Goal: Task Accomplishment & Management: Complete application form

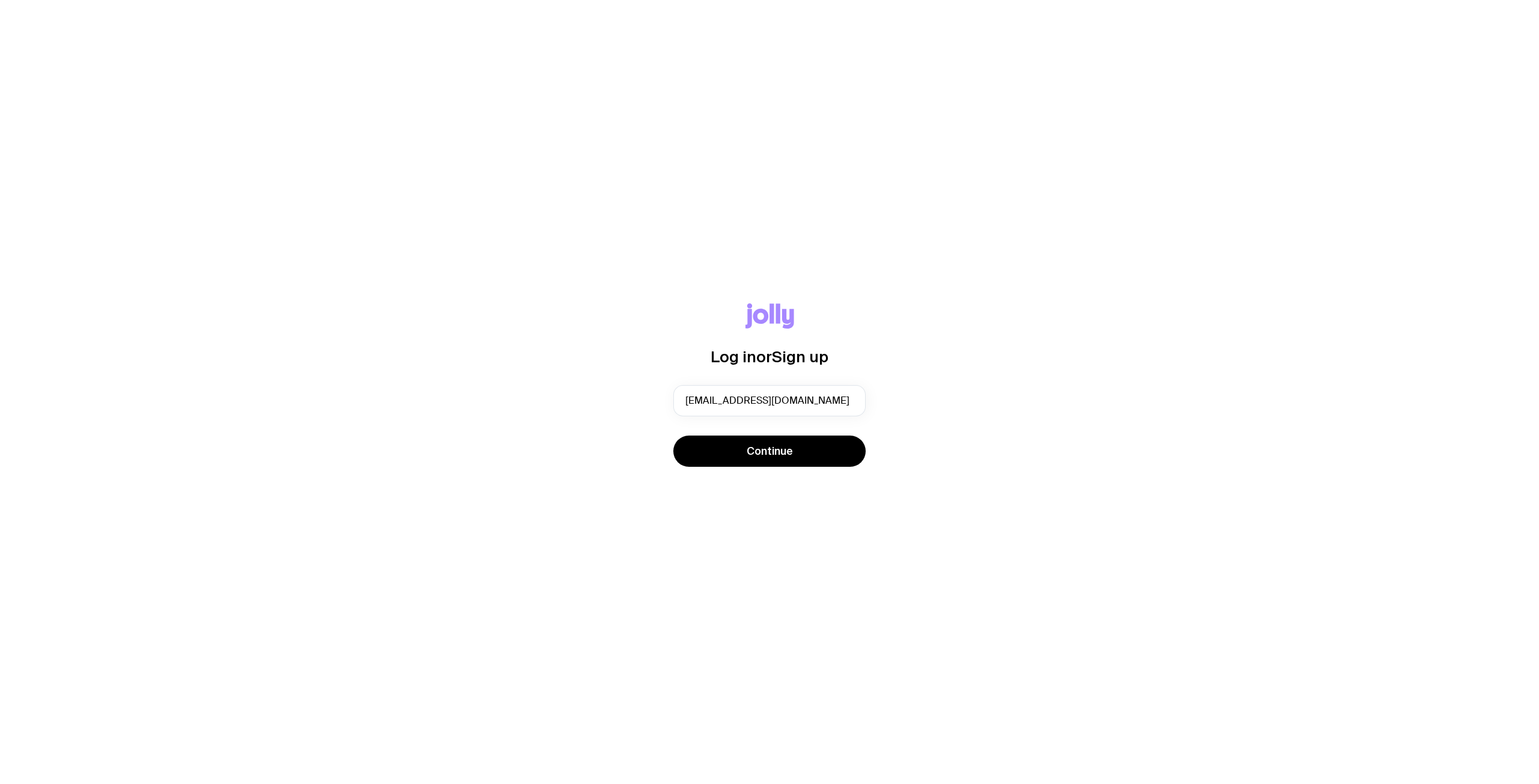
click at [756, 453] on span "Continue" at bounding box center [770, 451] width 47 height 15
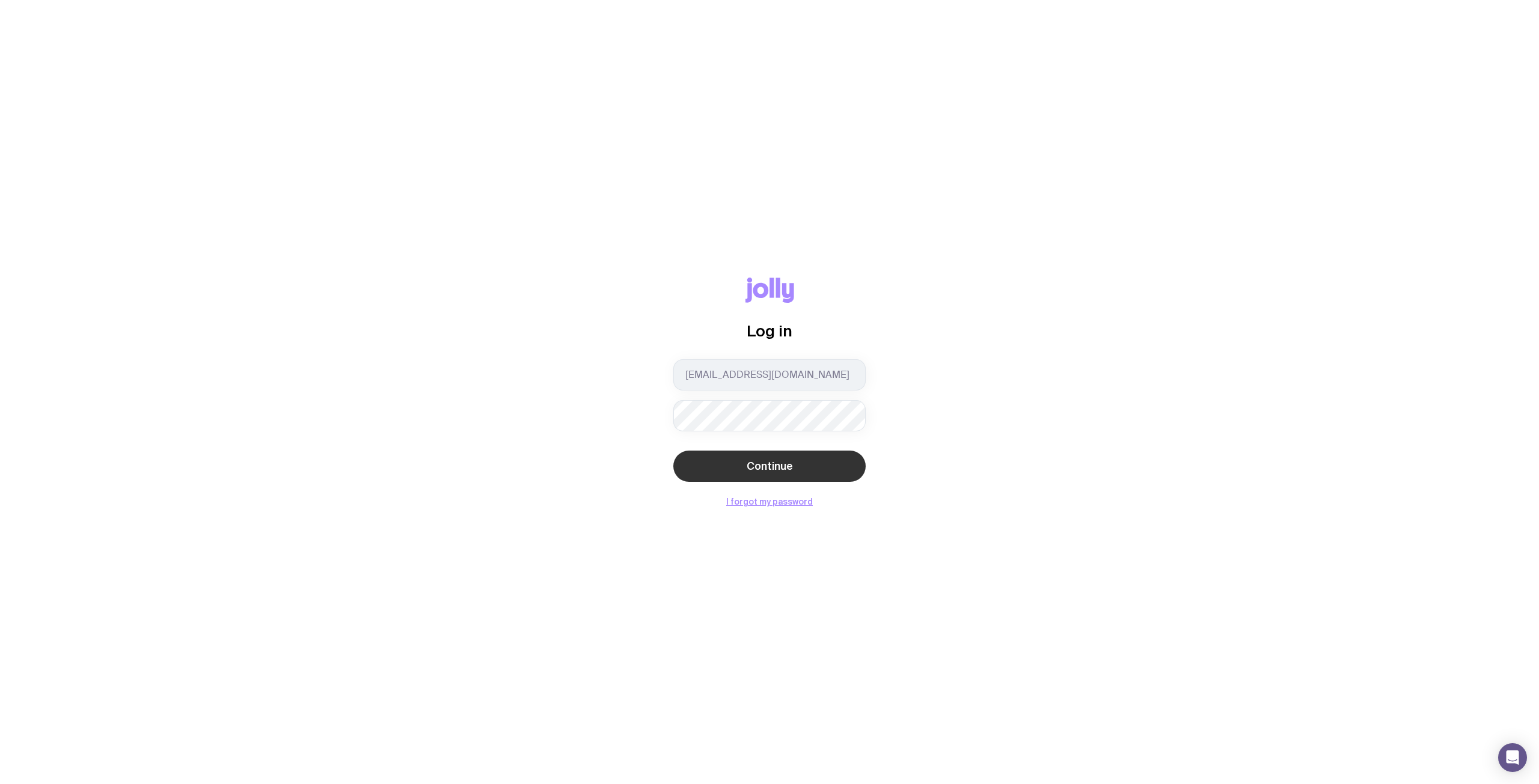
click at [762, 470] on span "Continue" at bounding box center [770, 466] width 47 height 15
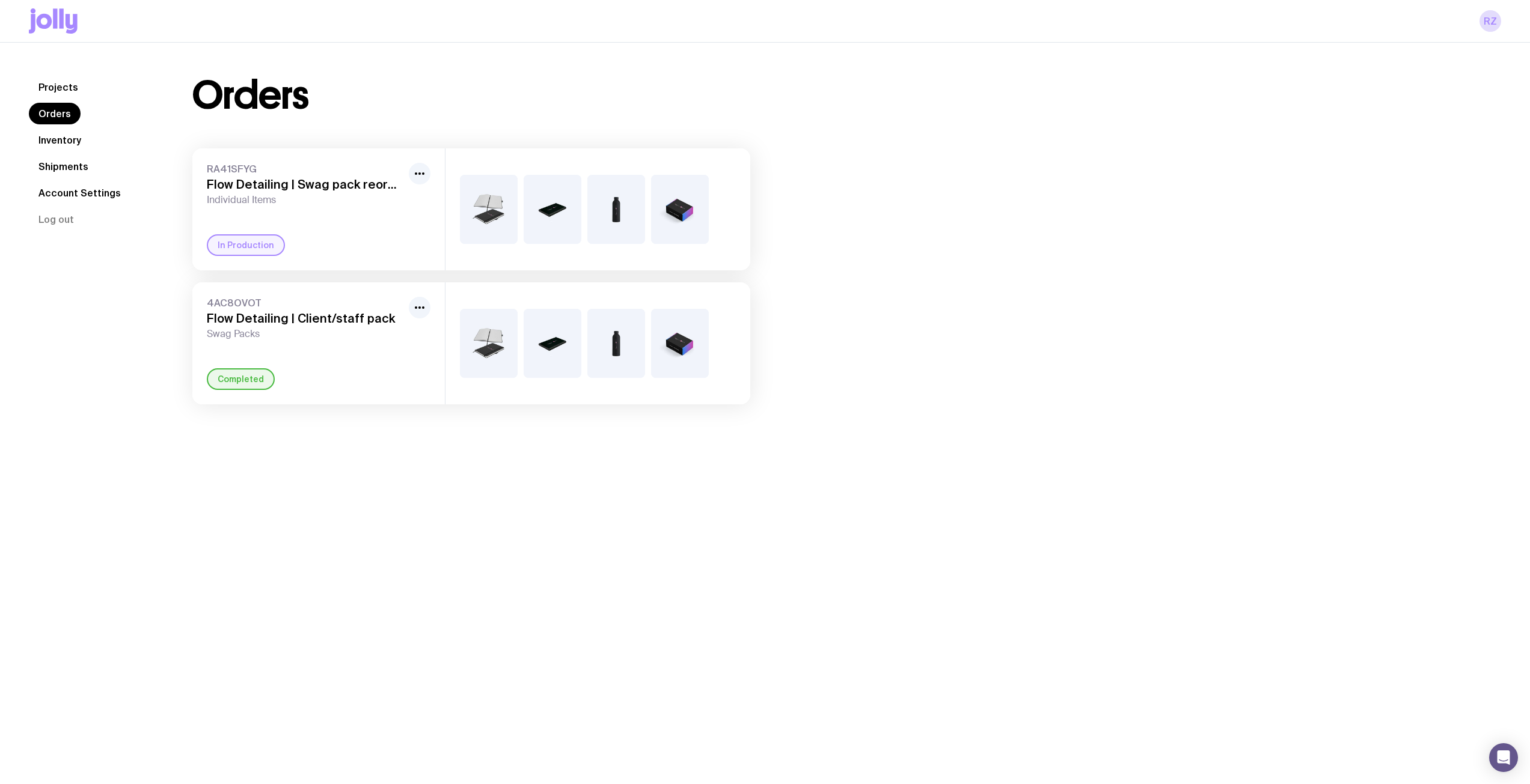
click at [248, 253] on div "In Production" at bounding box center [246, 245] width 78 height 22
click at [417, 173] on icon "button" at bounding box center [420, 173] width 15 height 15
click at [240, 186] on h3 "Flow Detailing | Swag pack reorder" at bounding box center [305, 184] width 197 height 15
click at [242, 266] on div "RA41SFYG Flow Detailing | Swag pack reorder Individual Items Rename In Producti…" at bounding box center [318, 209] width 253 height 122
click at [292, 479] on div "Projects Orders Inventory Shipments Account Settings Log out Projects Orders In…" at bounding box center [765, 434] width 1530 height 784
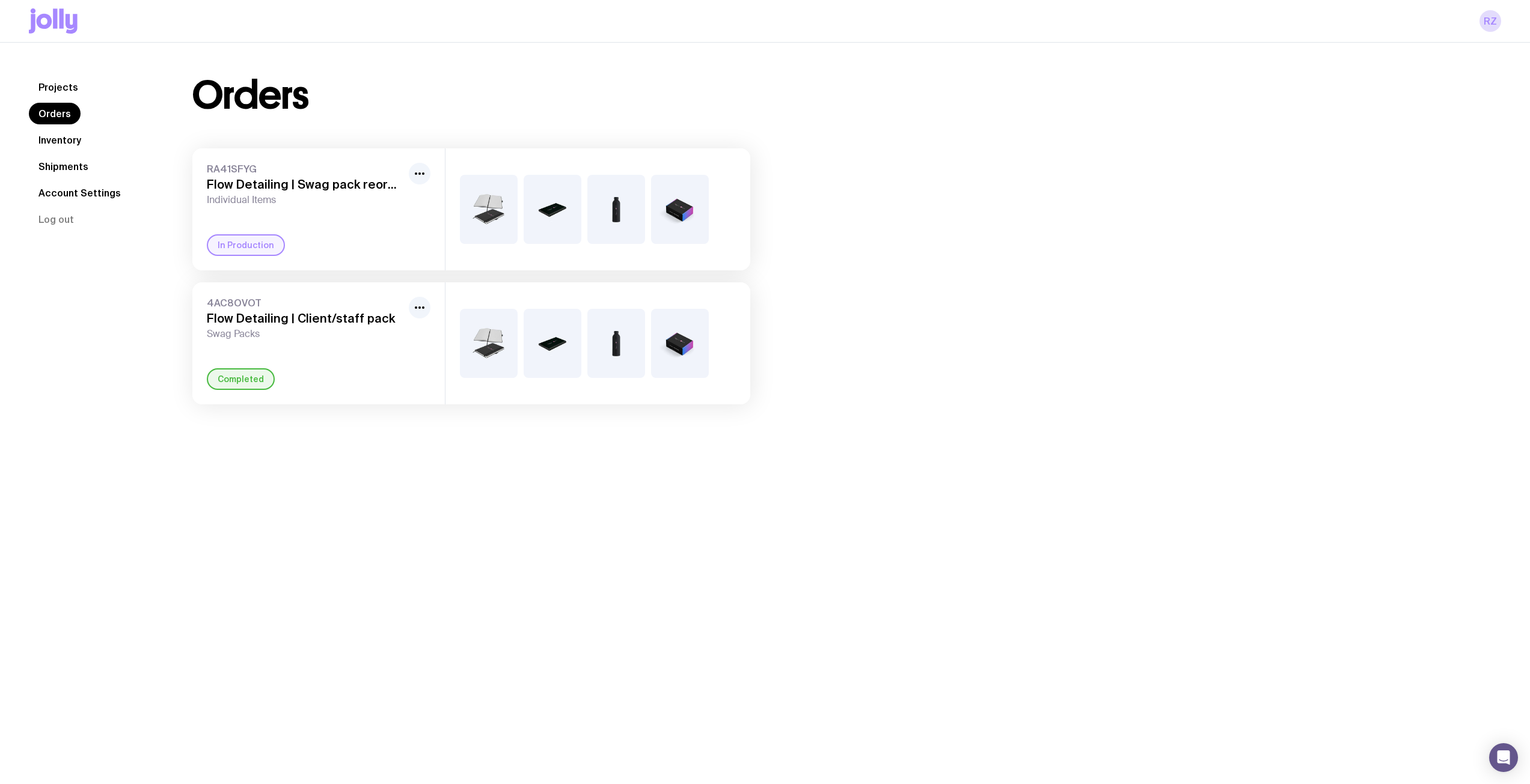
click at [55, 152] on nav "Projects Orders Inventory Shipments Account Settings Log out" at bounding box center [96, 153] width 135 height 154
click at [60, 145] on link "Inventory" at bounding box center [59, 140] width 62 height 22
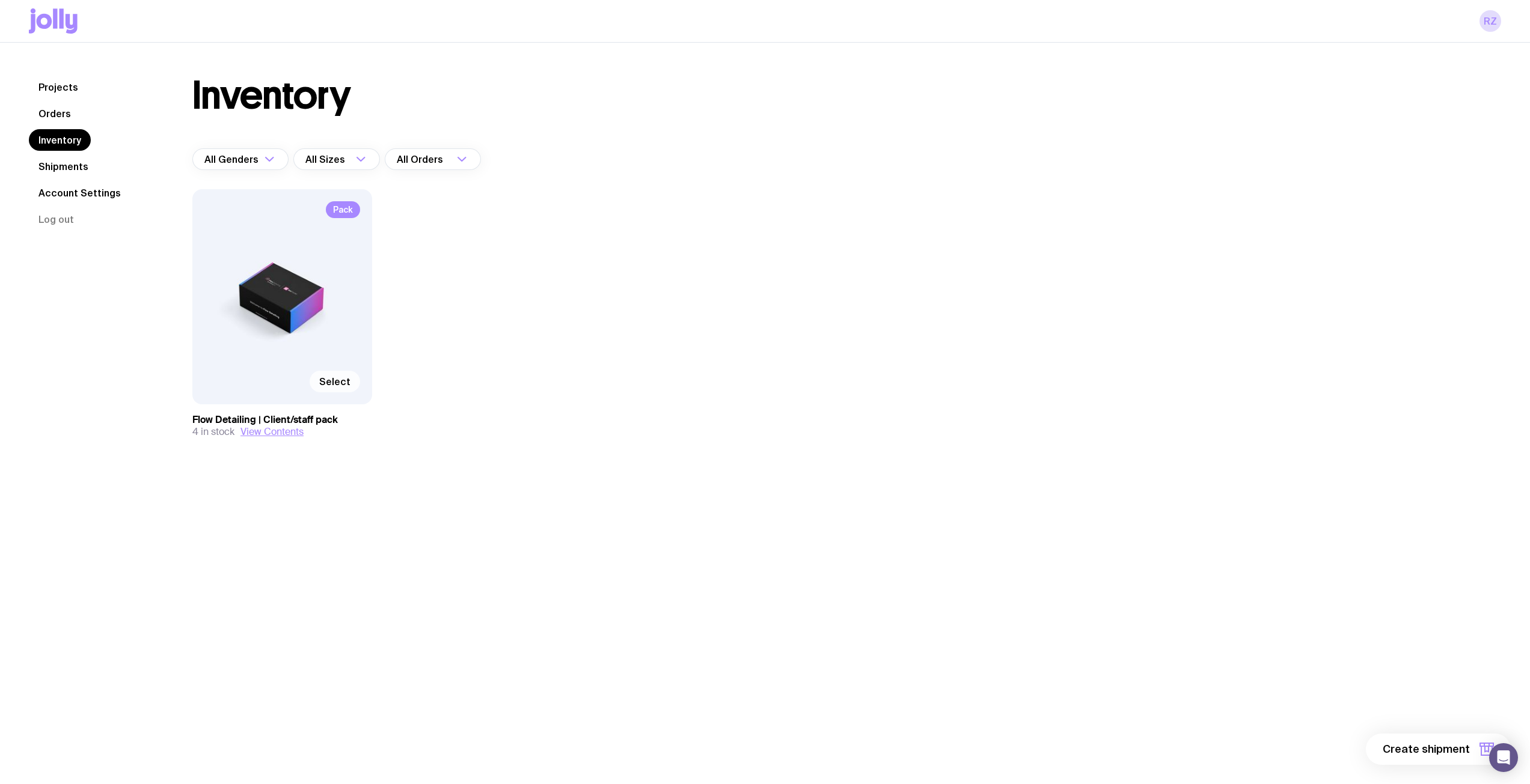
click at [346, 385] on span "Select" at bounding box center [335, 381] width 31 height 12
click at [0, 0] on input "Select" at bounding box center [0, 0] width 0 height 0
click at [1464, 749] on span "1 item" at bounding box center [1454, 749] width 30 height 15
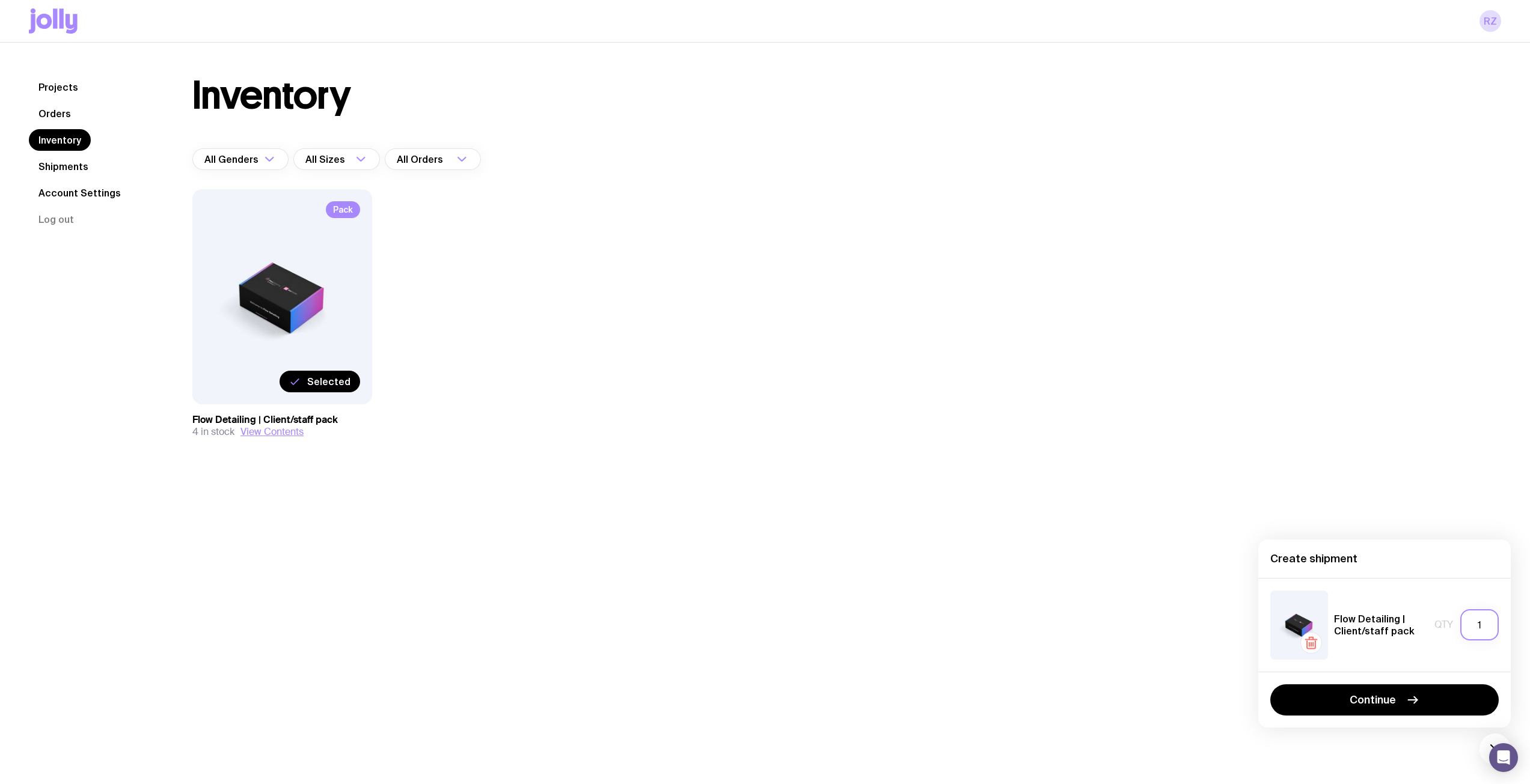
click at [1472, 626] on input "1" at bounding box center [1479, 625] width 38 height 31
type input "2"
click at [1404, 705] on button "Continue" at bounding box center [1384, 700] width 228 height 31
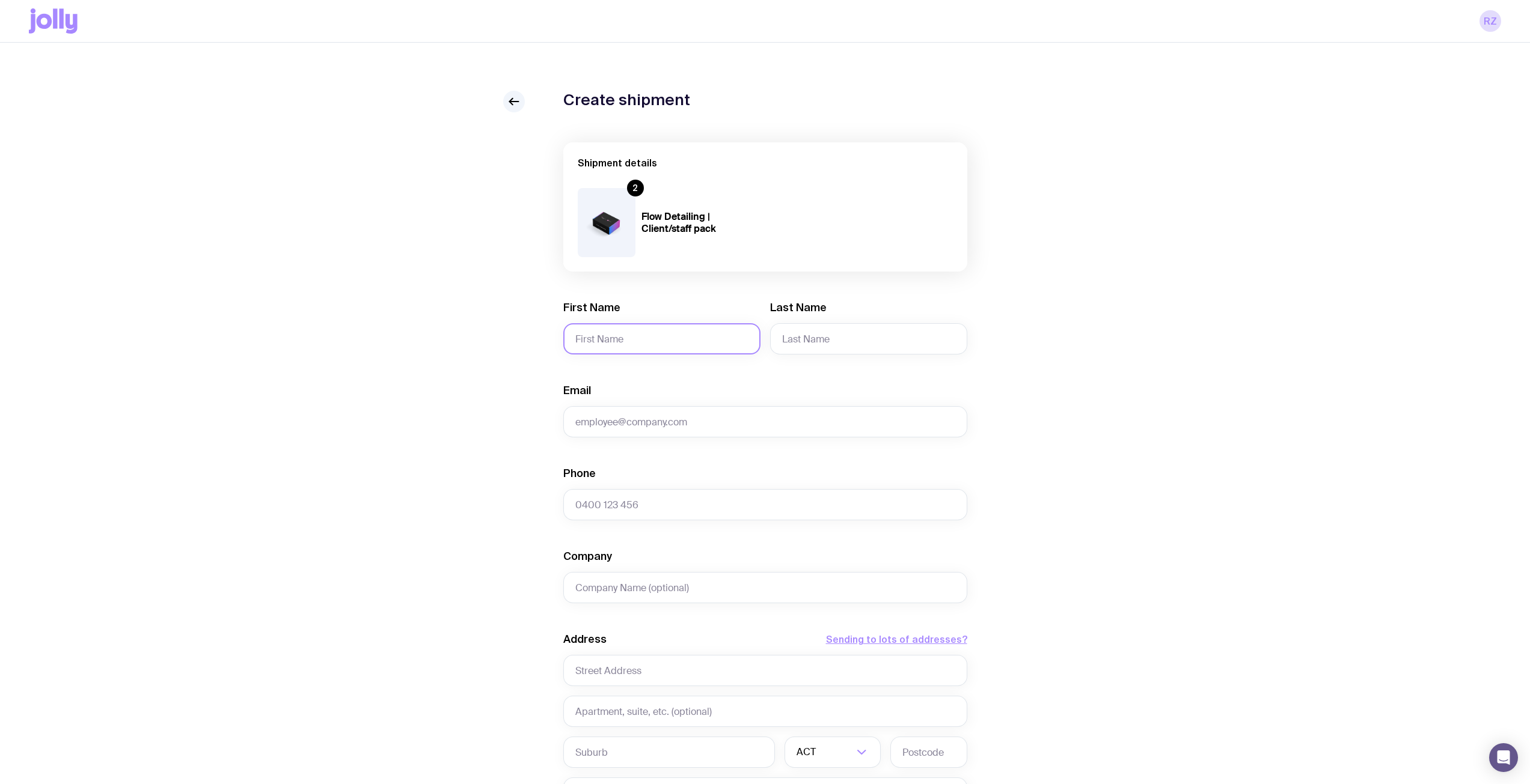
click at [646, 347] on input "First Name" at bounding box center [662, 339] width 197 height 31
type input "[PERSON_NAME]"
type input "Mercieca"
click at [515, 94] on link at bounding box center [513, 101] width 22 height 22
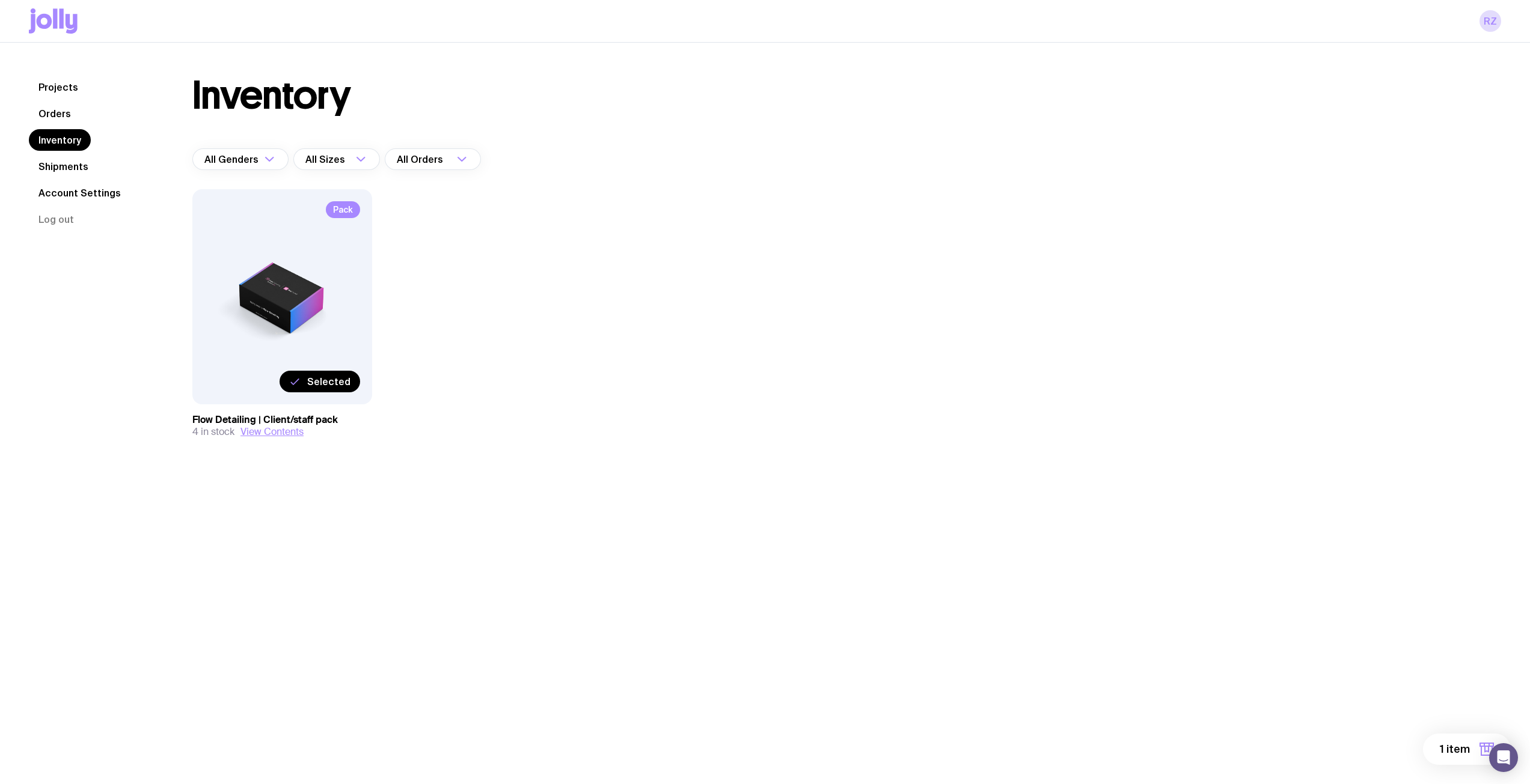
click at [66, 92] on link "Projects" at bounding box center [58, 87] width 59 height 22
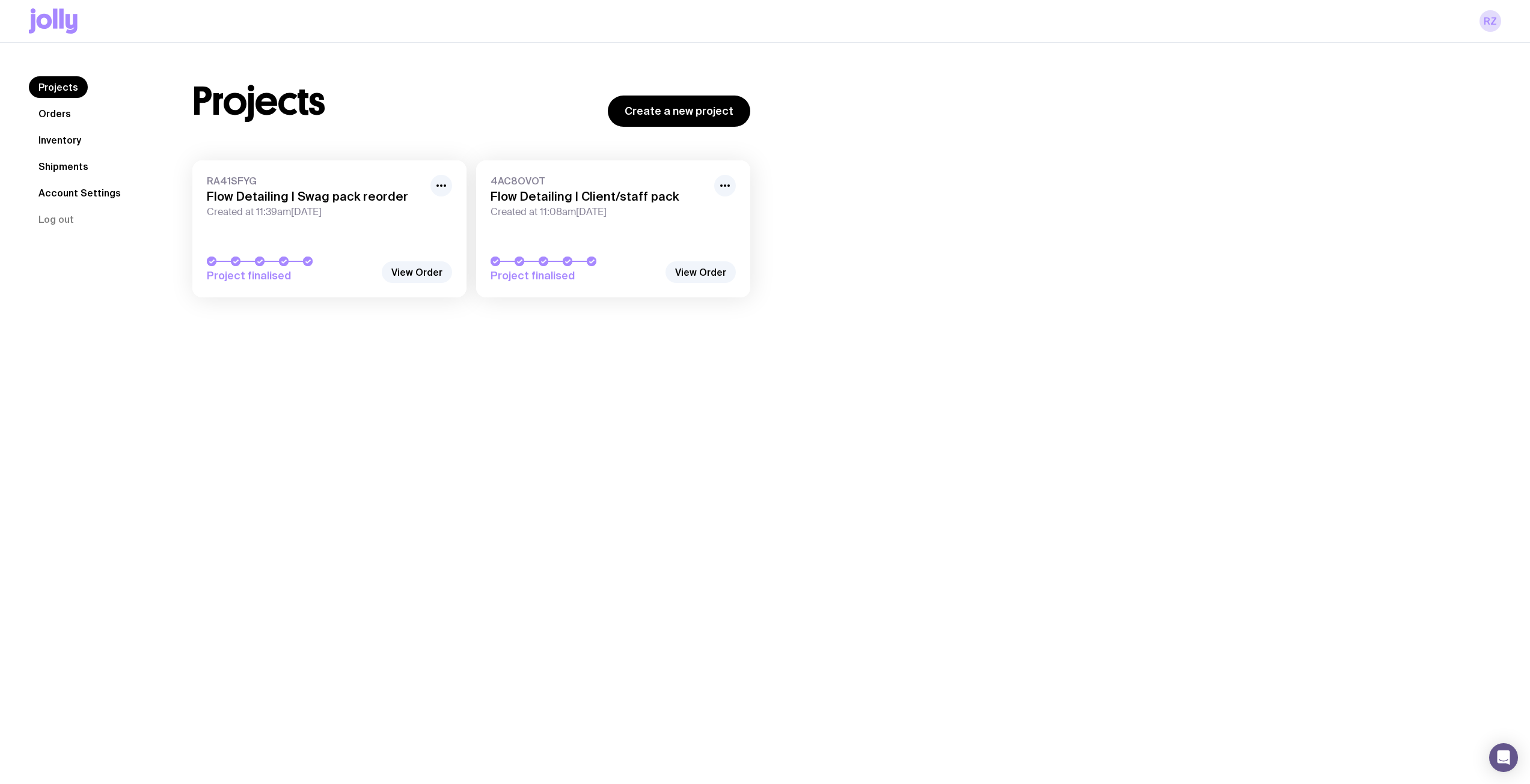
click at [70, 111] on link "Orders" at bounding box center [54, 113] width 51 height 22
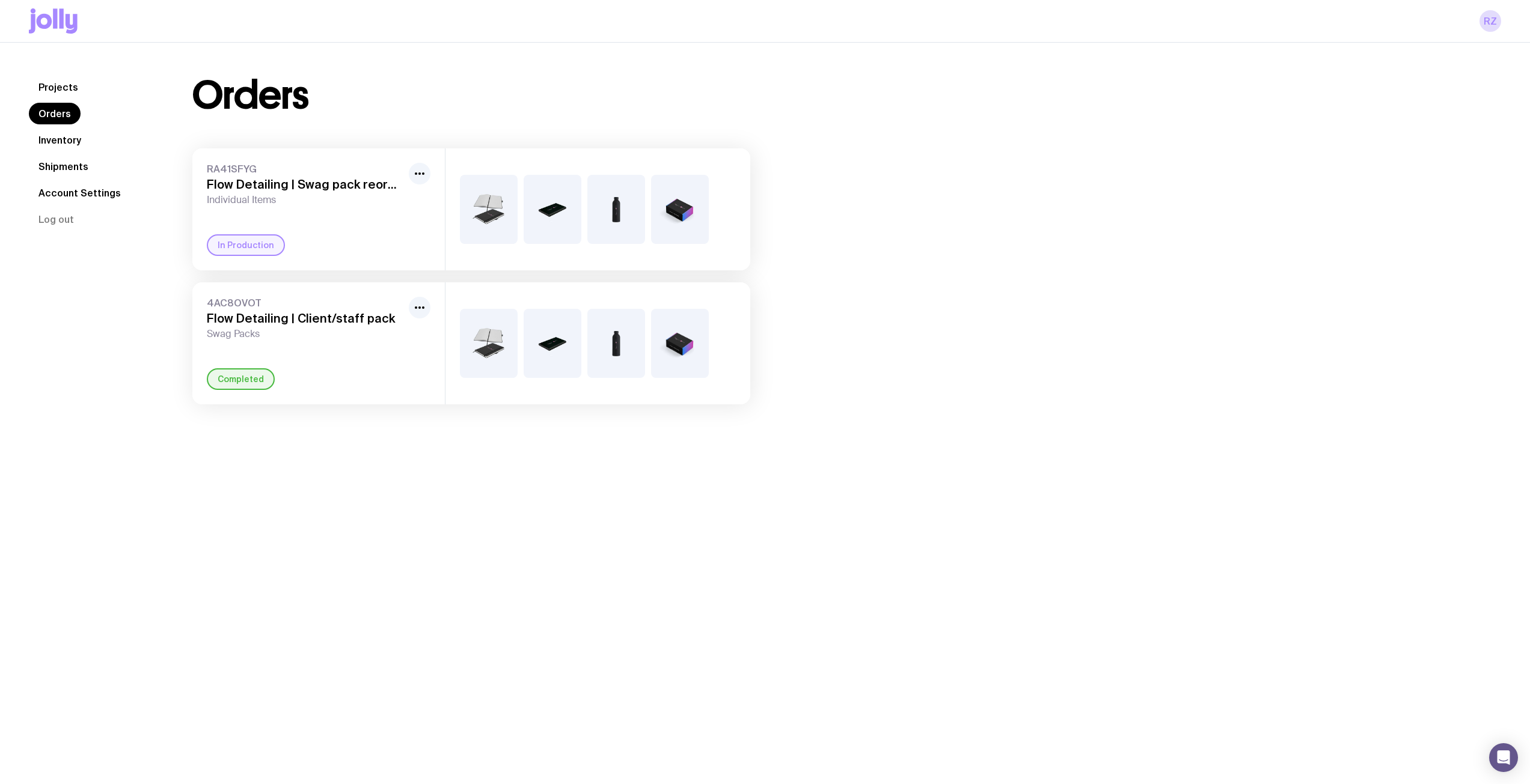
click at [234, 377] on div "Completed" at bounding box center [241, 379] width 68 height 22
click at [78, 164] on link "Shipments" at bounding box center [63, 166] width 69 height 22
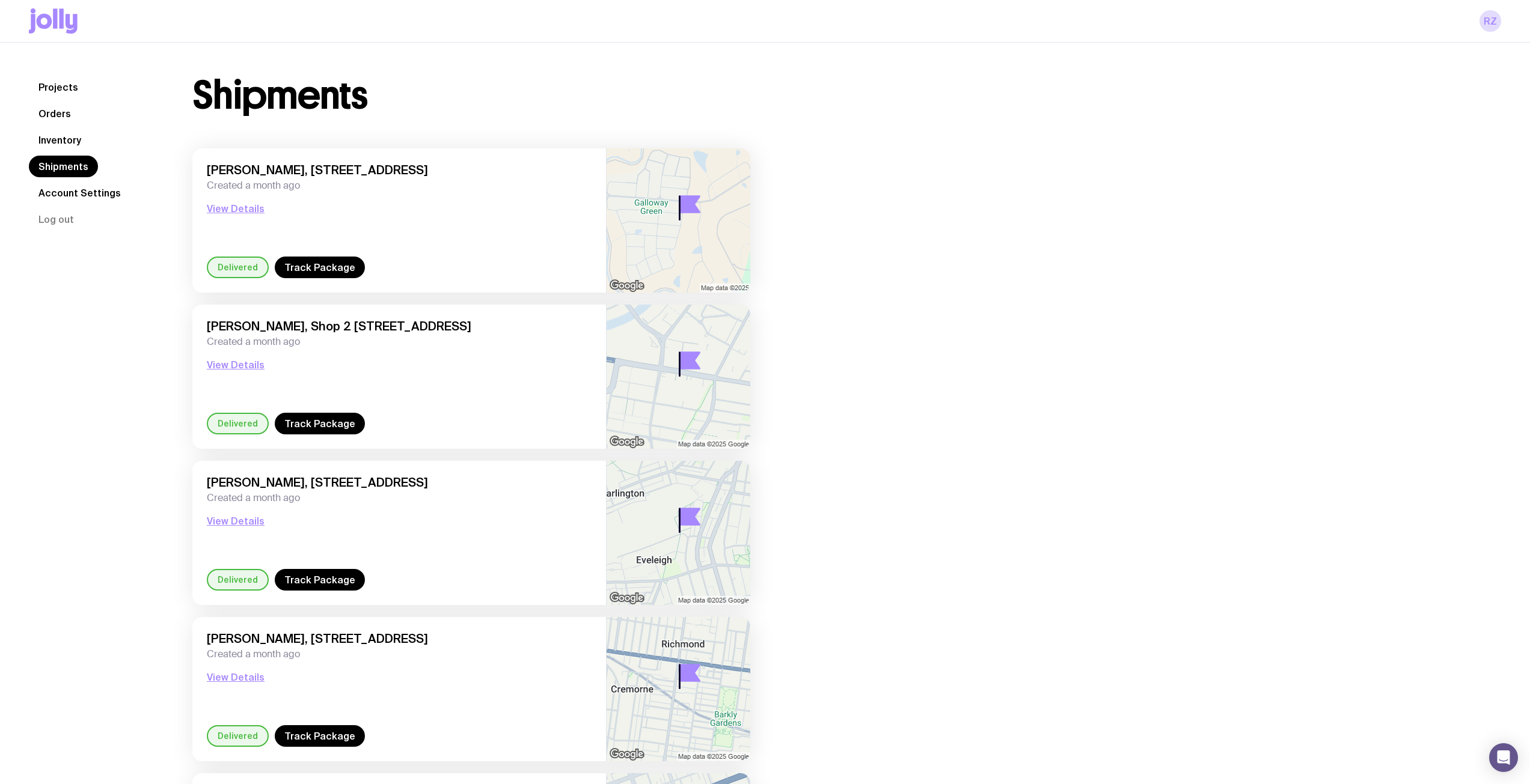
drag, startPoint x: 64, startPoint y: 113, endPoint x: 73, endPoint y: 114, distance: 9.1
click at [64, 113] on link "Orders" at bounding box center [54, 113] width 51 height 22
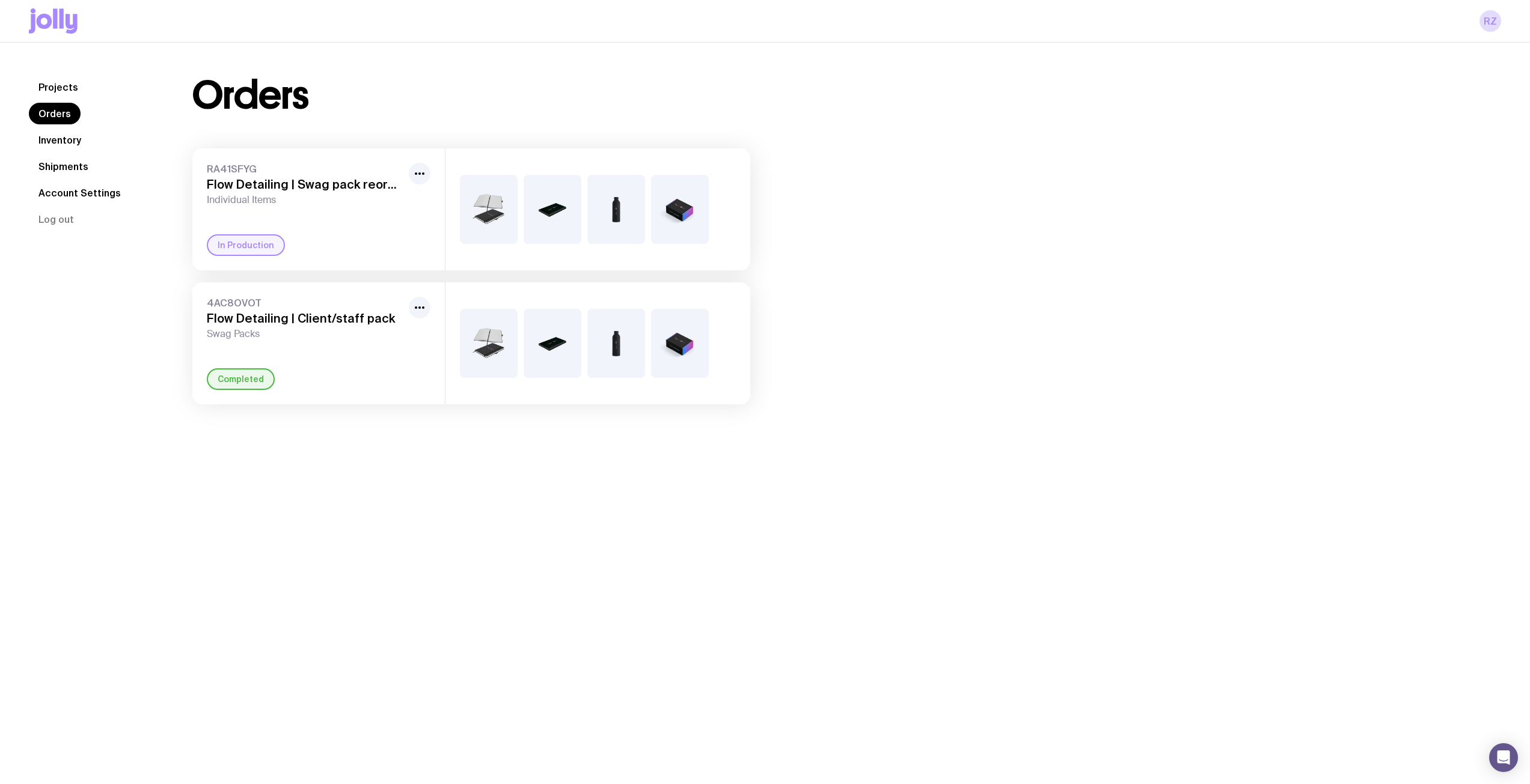
click at [811, 221] on div "Orders RA41SFYG Flow Detailing | Swag pack reorder Individual Items In Producti…" at bounding box center [832, 241] width 1337 height 328
click at [68, 86] on link "Projects" at bounding box center [58, 87] width 59 height 22
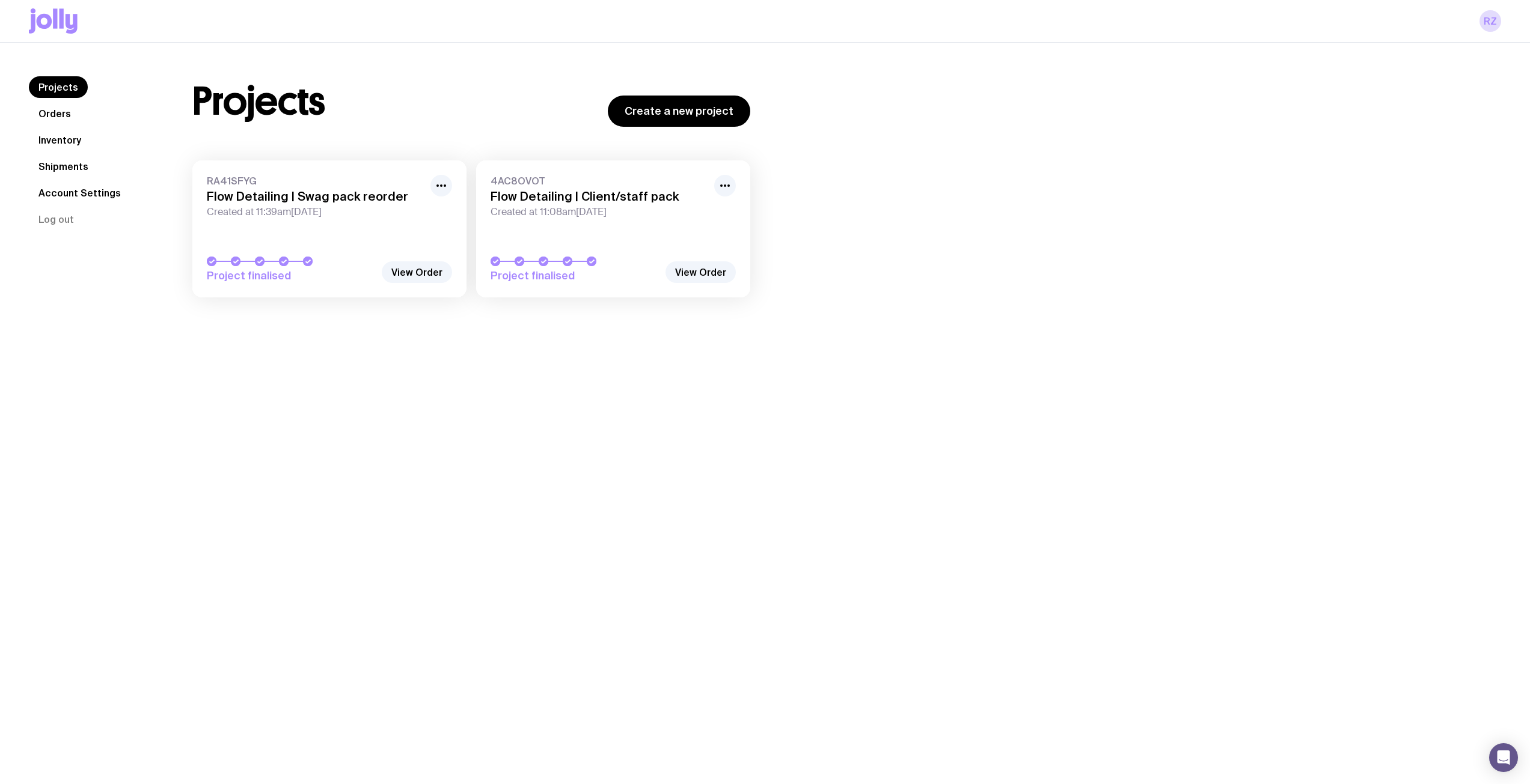
click at [86, 142] on link "Inventory" at bounding box center [59, 140] width 62 height 22
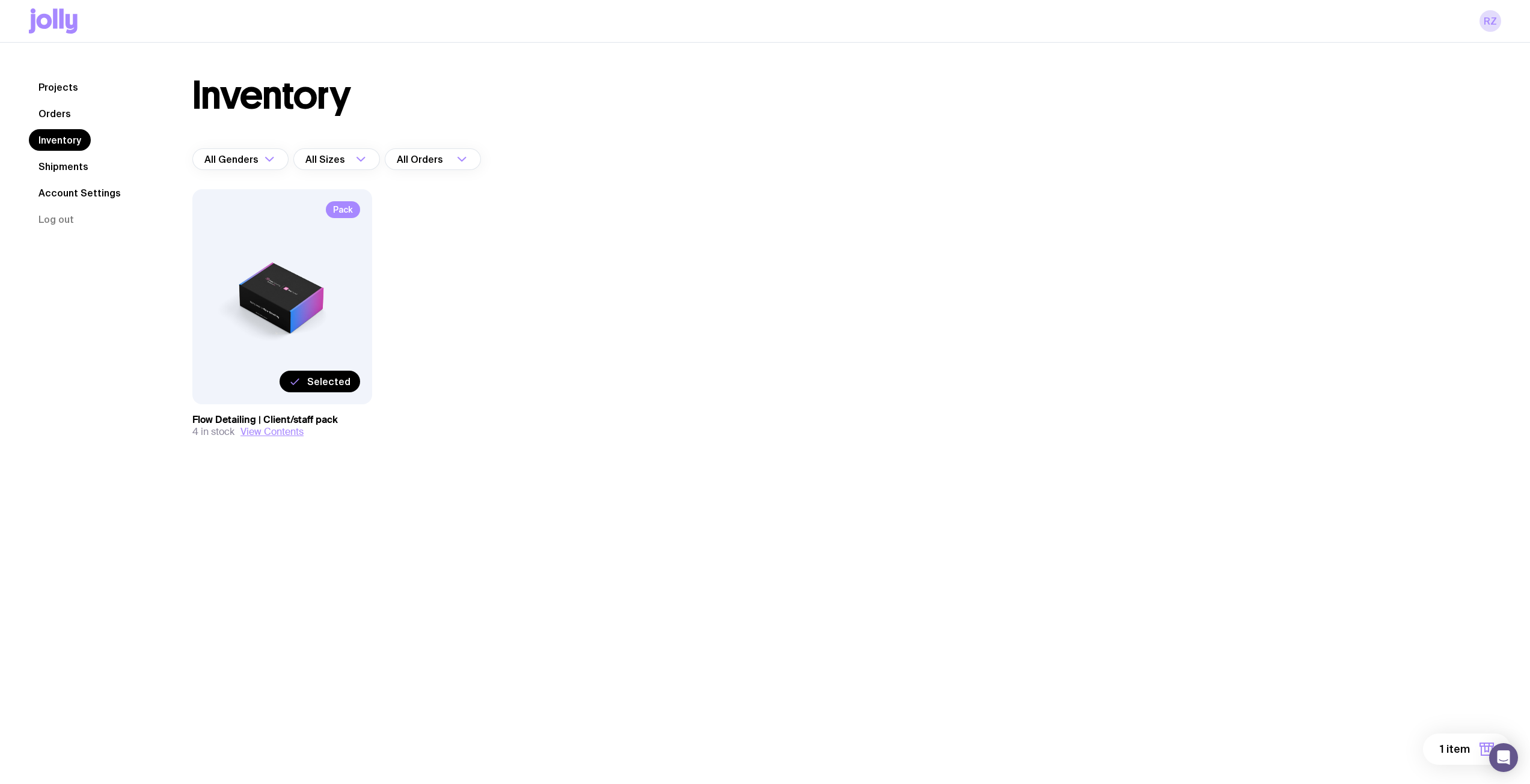
click at [858, 411] on div "Inventory All Genders Loading... All Sizes Loading... All Orders Loading... Pac…" at bounding box center [832, 281] width 1337 height 410
click at [1451, 754] on span "1 item" at bounding box center [1454, 749] width 30 height 15
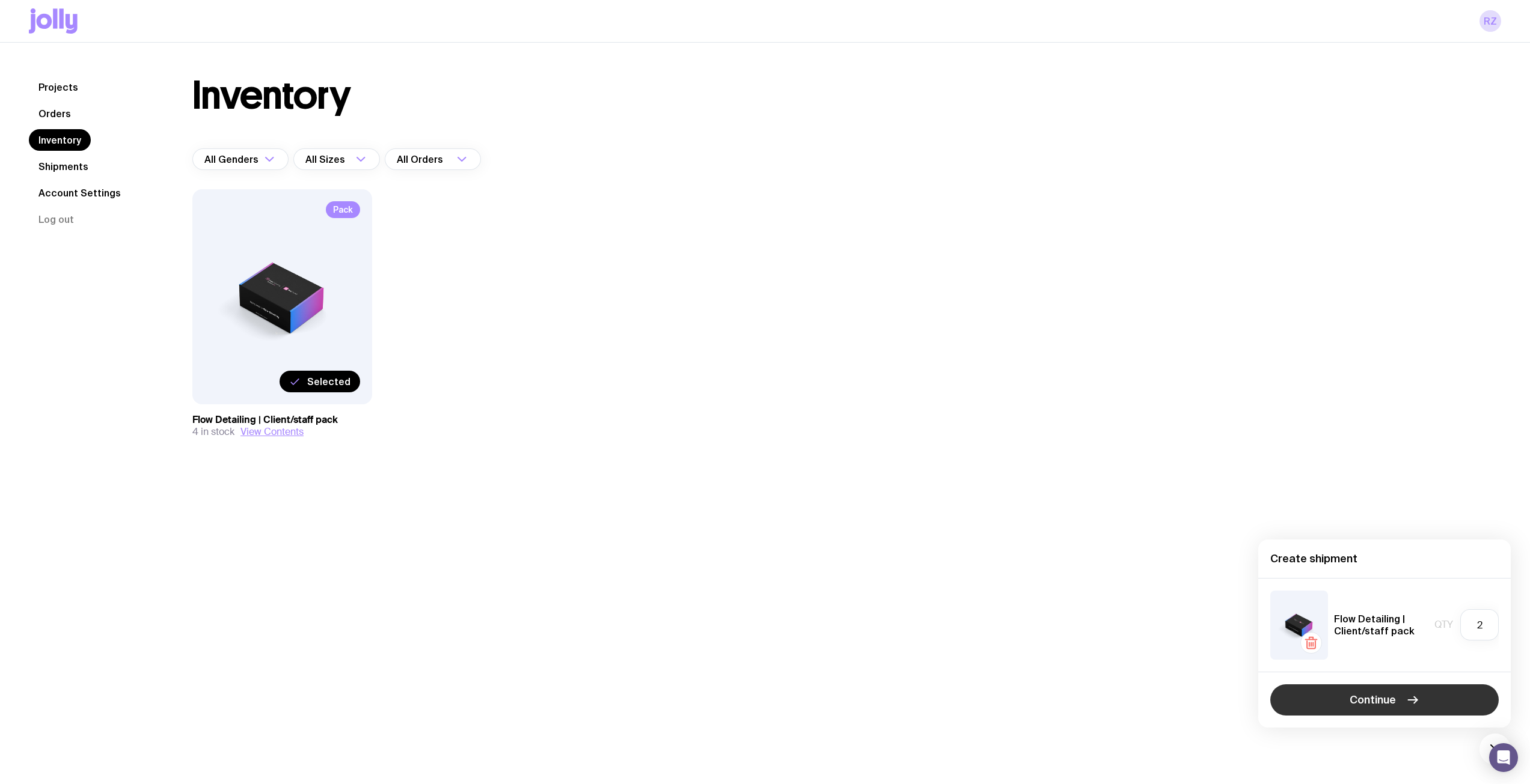
click at [1444, 698] on button "Continue" at bounding box center [1384, 700] width 228 height 31
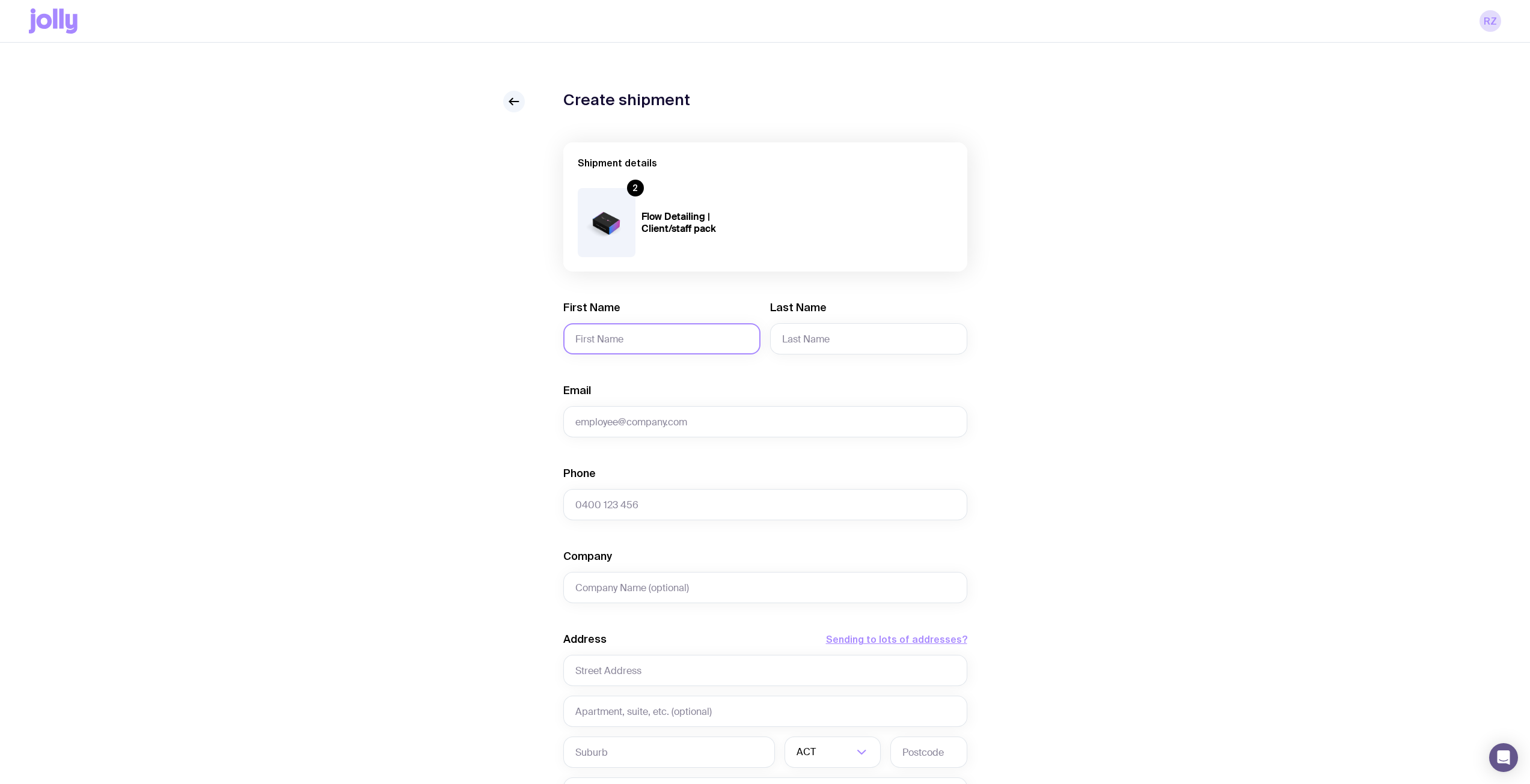
click at [621, 347] on input "First Name" at bounding box center [662, 339] width 197 height 31
type input "[PERSON_NAME]"
type input "Futcher"
click at [776, 426] on input "Email" at bounding box center [765, 422] width 404 height 31
paste input "[PERSON_NAME][EMAIL_ADDRESS][PERSON_NAME][DOMAIN_NAME]"
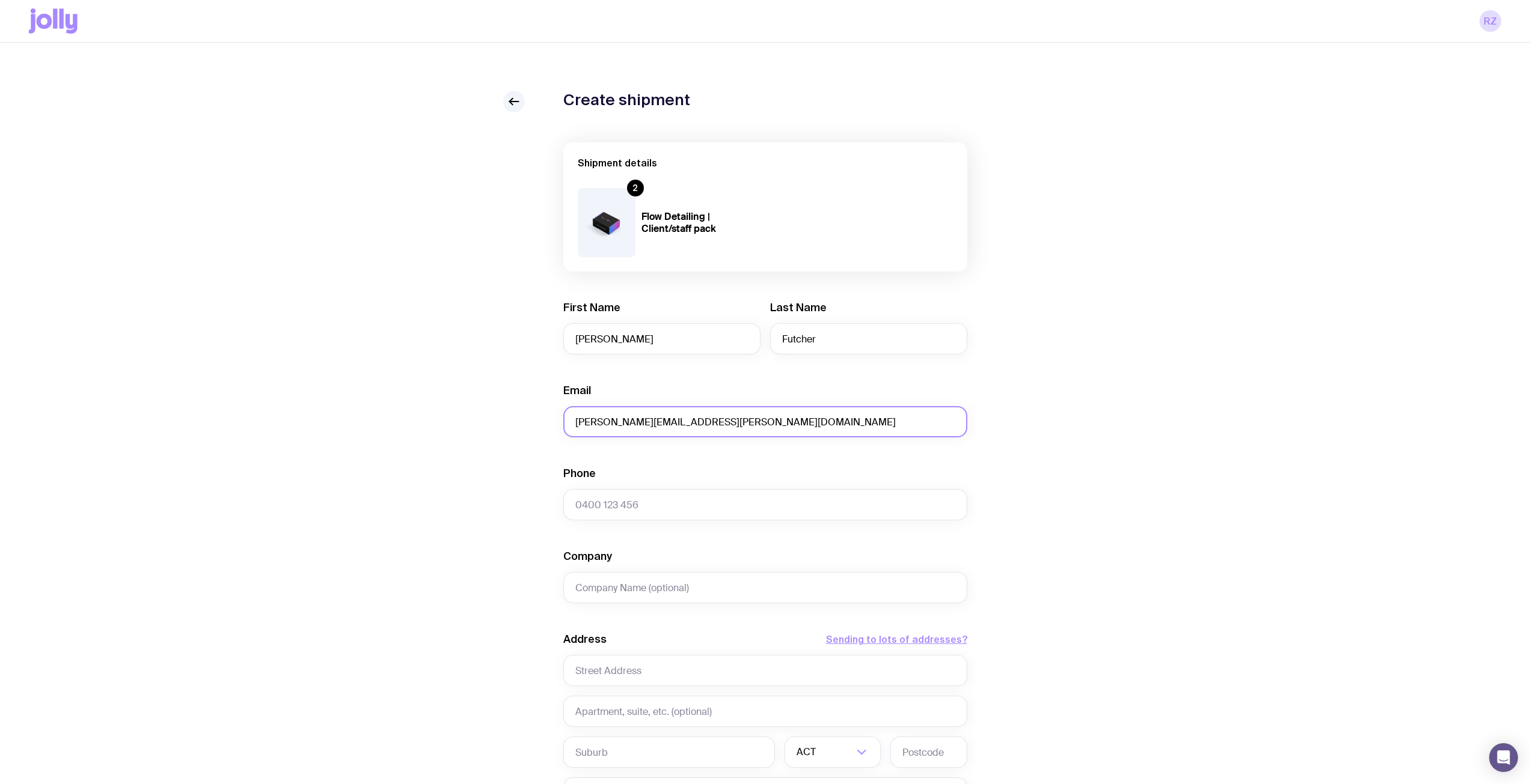
type input "[PERSON_NAME][EMAIL_ADDRESS][PERSON_NAME][DOMAIN_NAME]"
click at [647, 499] on input "Phone" at bounding box center [765, 504] width 404 height 31
paste input "0415 296 615"
type input "0415 296 615"
type input "Bestbar"
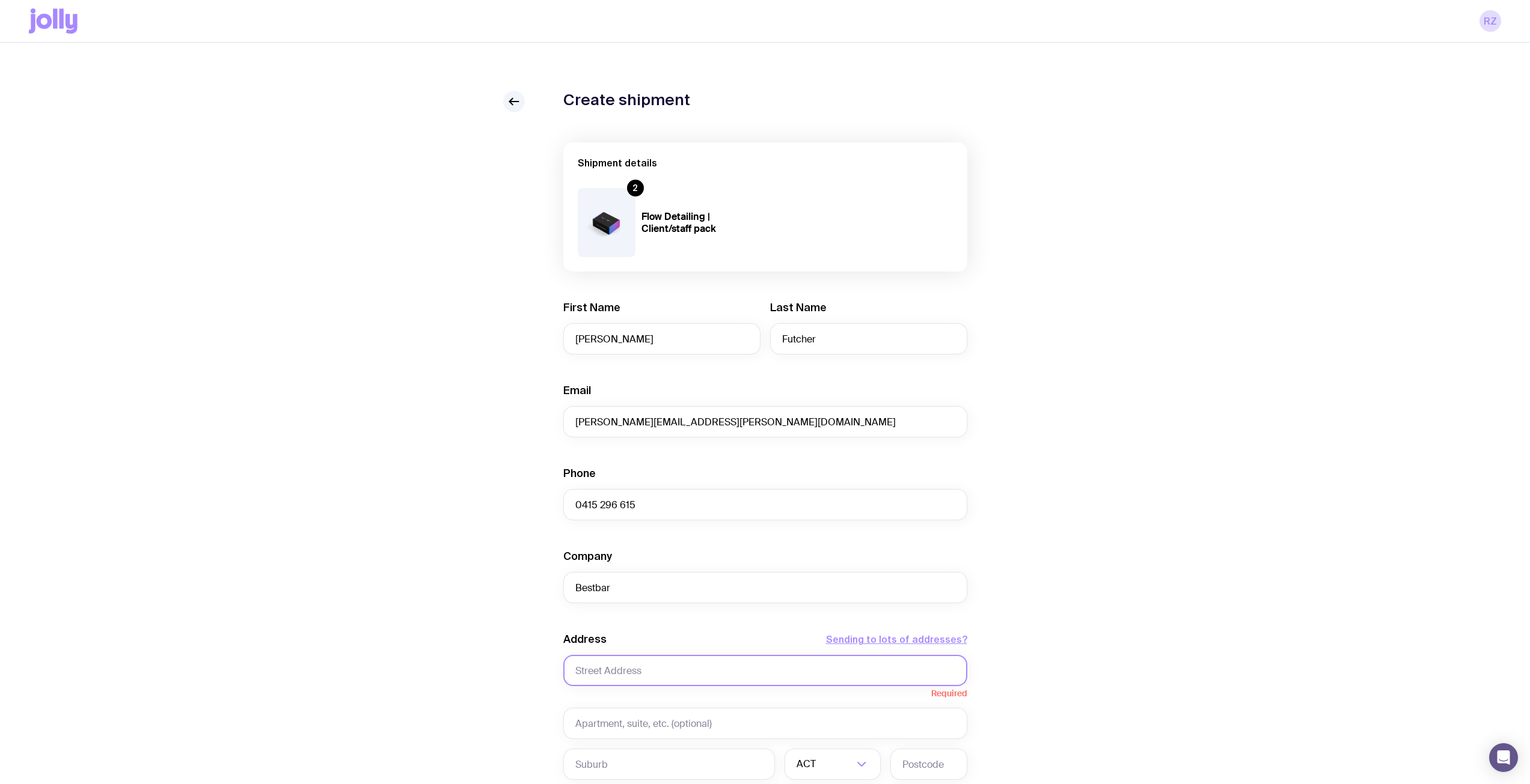
click at [616, 665] on input "text" at bounding box center [765, 671] width 404 height 31
paste input "[STREET_ADDRESS]"
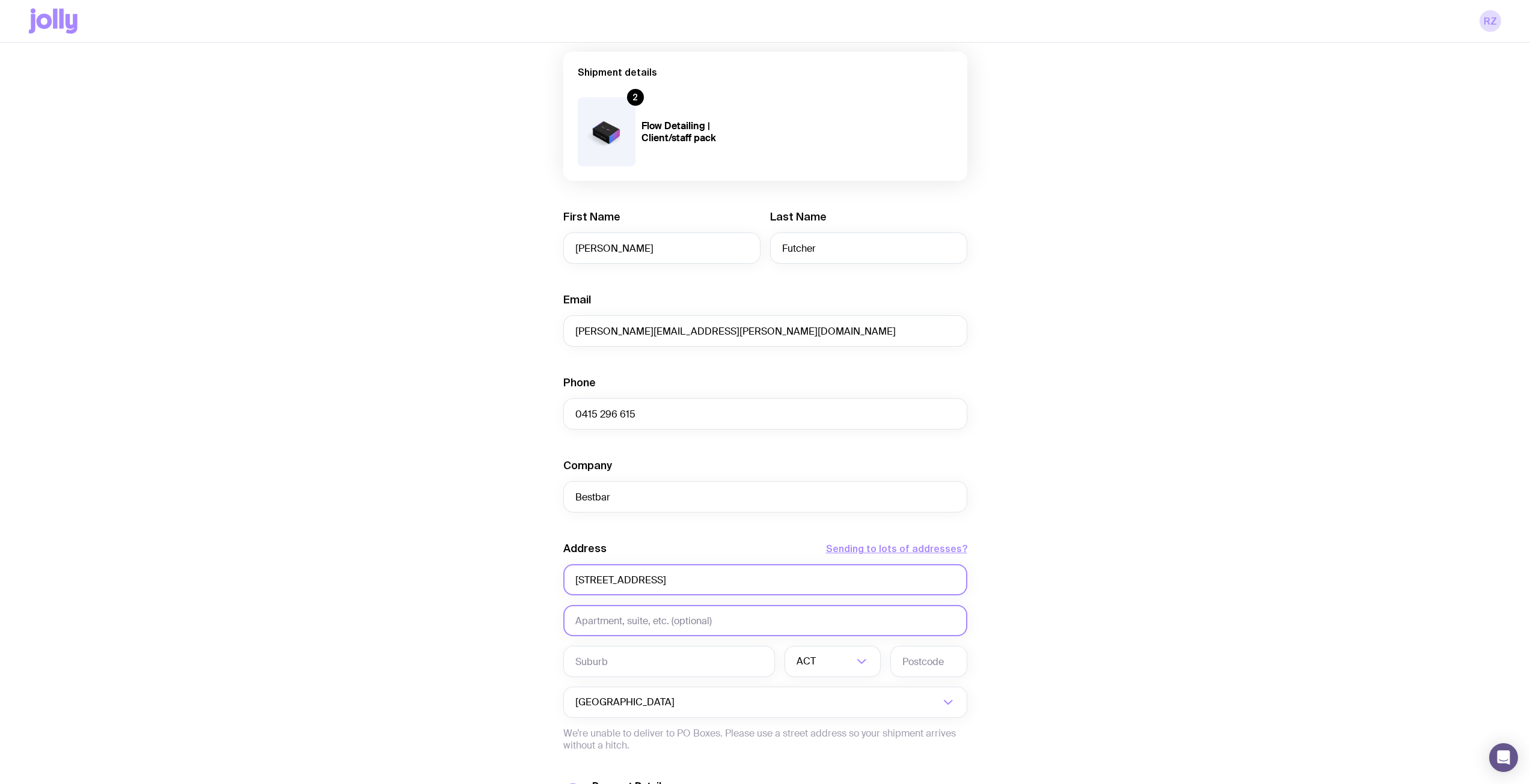
scroll to position [180, 0]
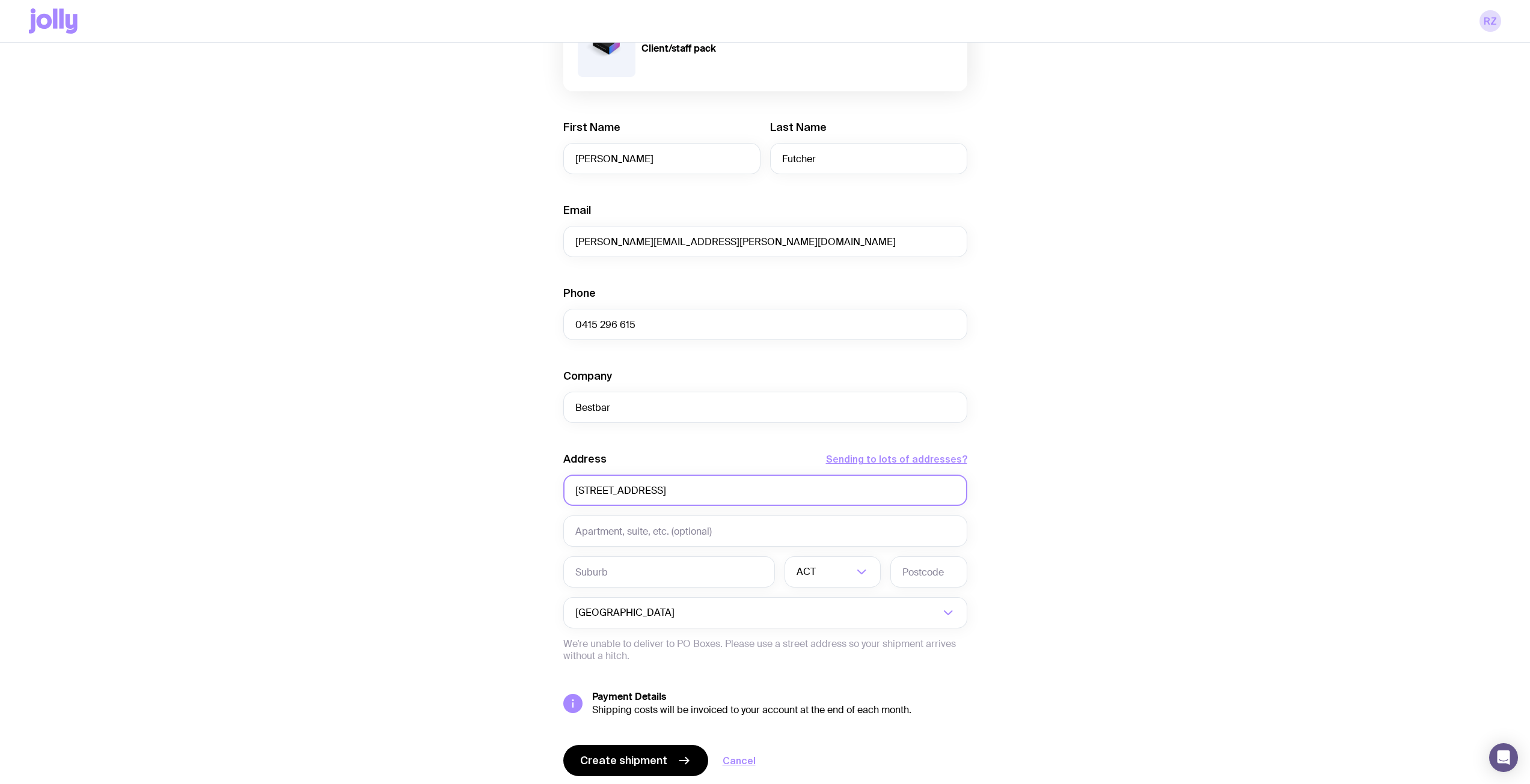
type input "[STREET_ADDRESS]"
click at [689, 488] on input "[STREET_ADDRESS]" at bounding box center [765, 490] width 404 height 31
click at [636, 564] on input "text" at bounding box center [669, 572] width 212 height 31
paste input "[GEOGRAPHIC_DATA],"
type input "[GEOGRAPHIC_DATA]"
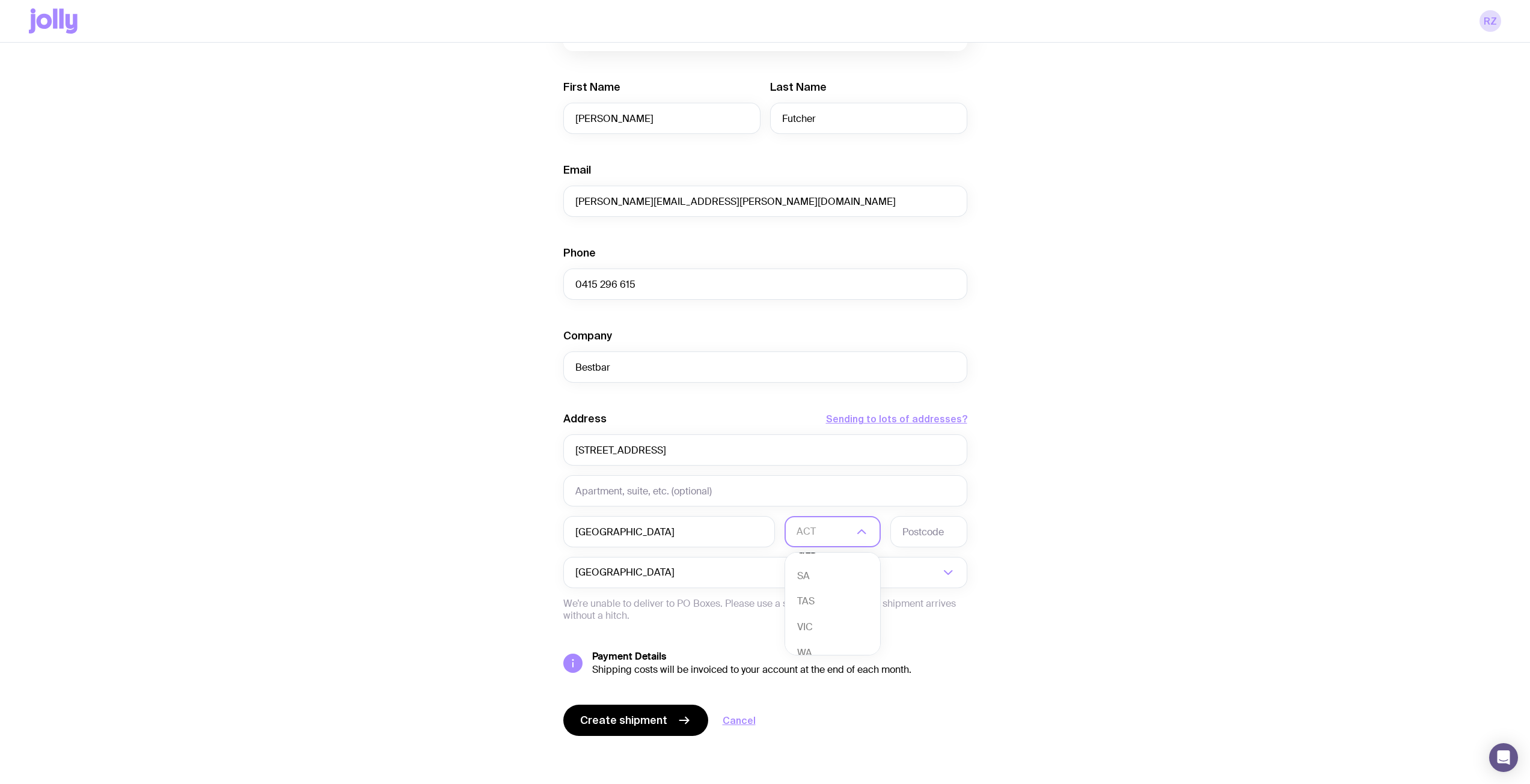
scroll to position [110, 0]
click at [826, 638] on li "WA" at bounding box center [832, 639] width 95 height 26
click at [920, 533] on input "text" at bounding box center [928, 531] width 77 height 31
type input "6168"
click at [1093, 497] on div "Create shipment Shipment details 2 Flow Detailing | Client/staff pack First Nam…" at bounding box center [765, 327] width 1472 height 914
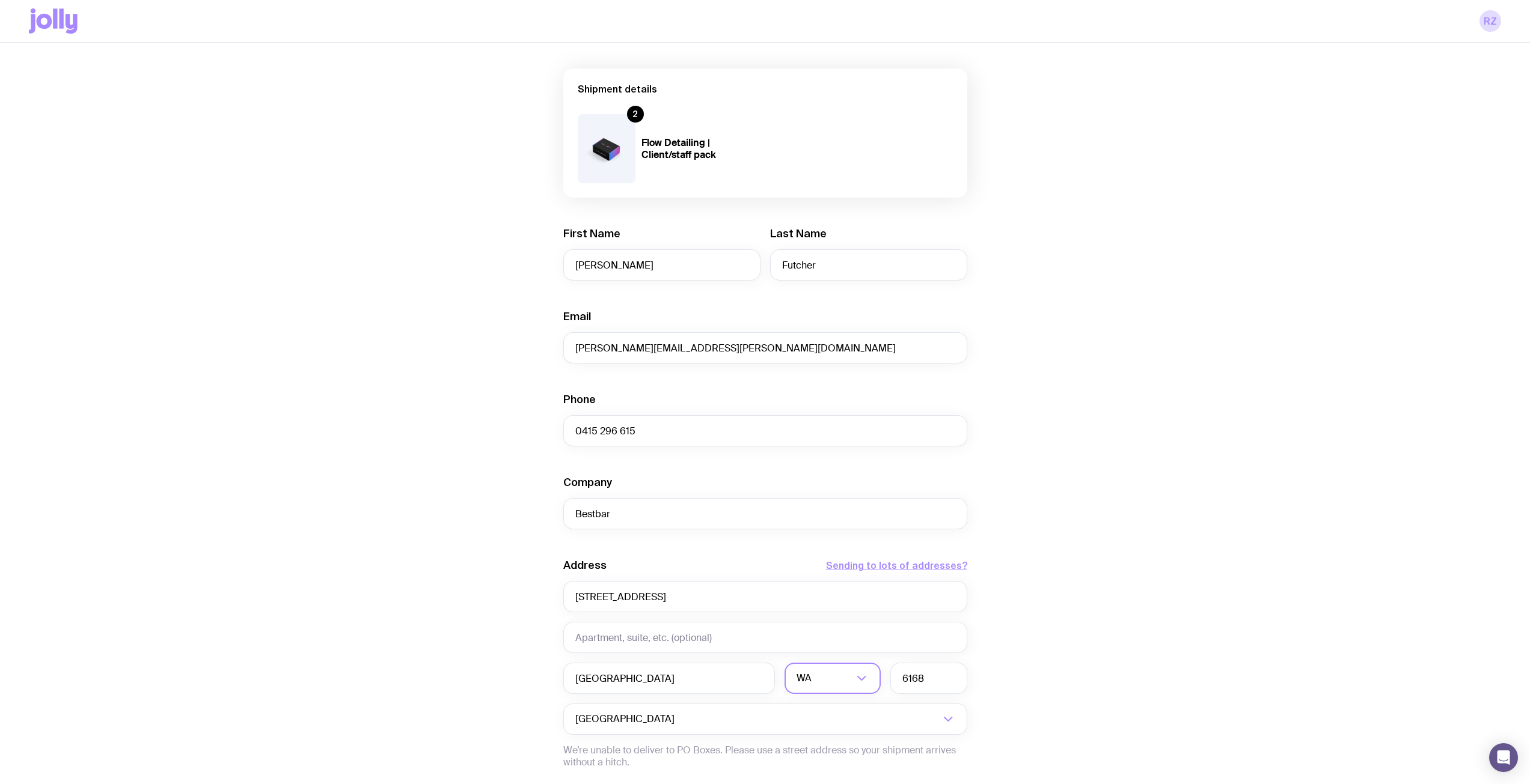
scroll to position [0, 0]
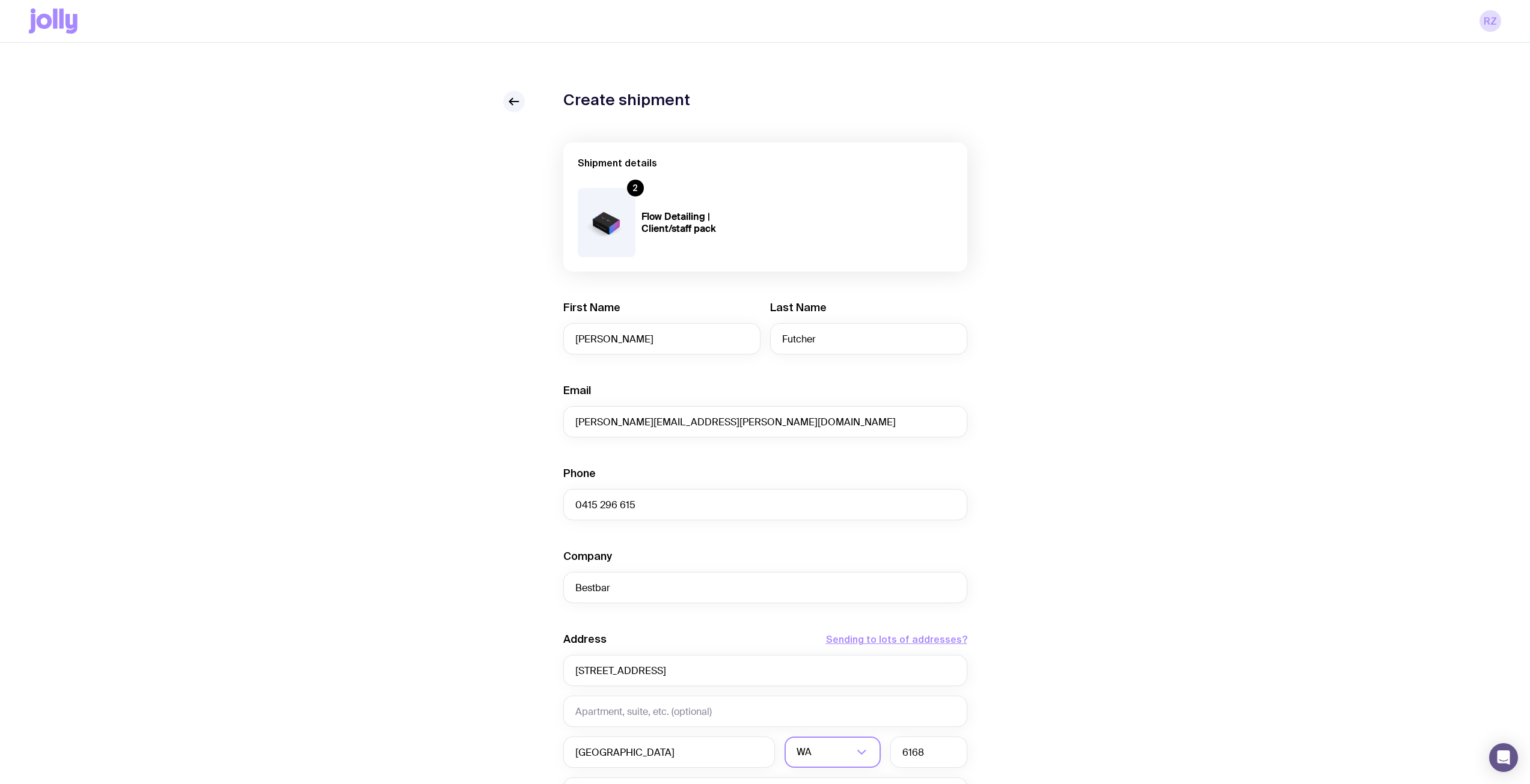
click at [637, 188] on div "2" at bounding box center [635, 188] width 17 height 17
click at [510, 107] on icon at bounding box center [513, 102] width 15 height 15
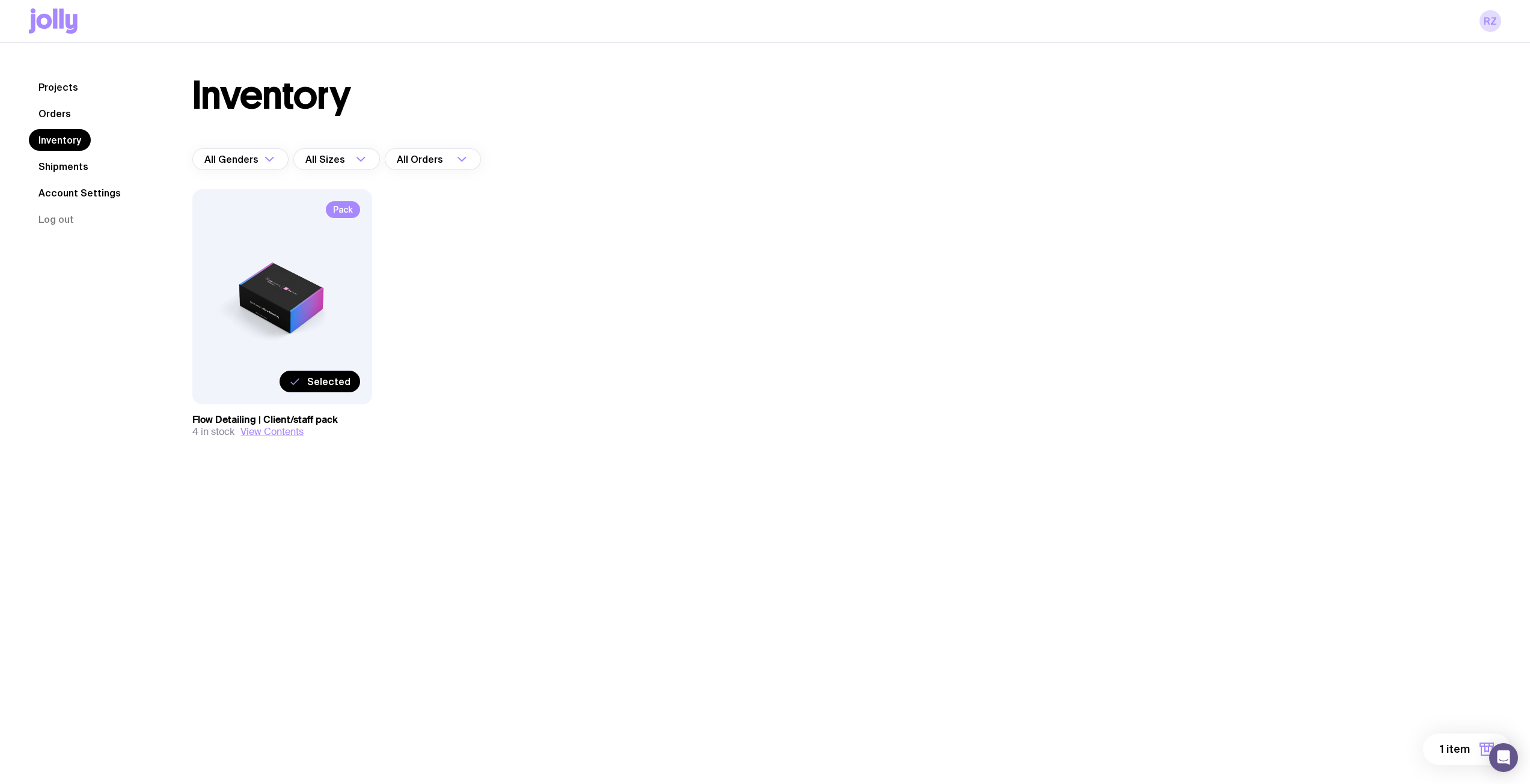
click at [78, 135] on link "Inventory" at bounding box center [59, 140] width 62 height 22
click at [346, 372] on label "Selected" at bounding box center [320, 381] width 81 height 22
click at [0, 0] on input "Selected" at bounding box center [0, 0] width 0 height 0
click at [346, 372] on label "Select" at bounding box center [335, 381] width 51 height 22
click at [0, 0] on input "Select" at bounding box center [0, 0] width 0 height 0
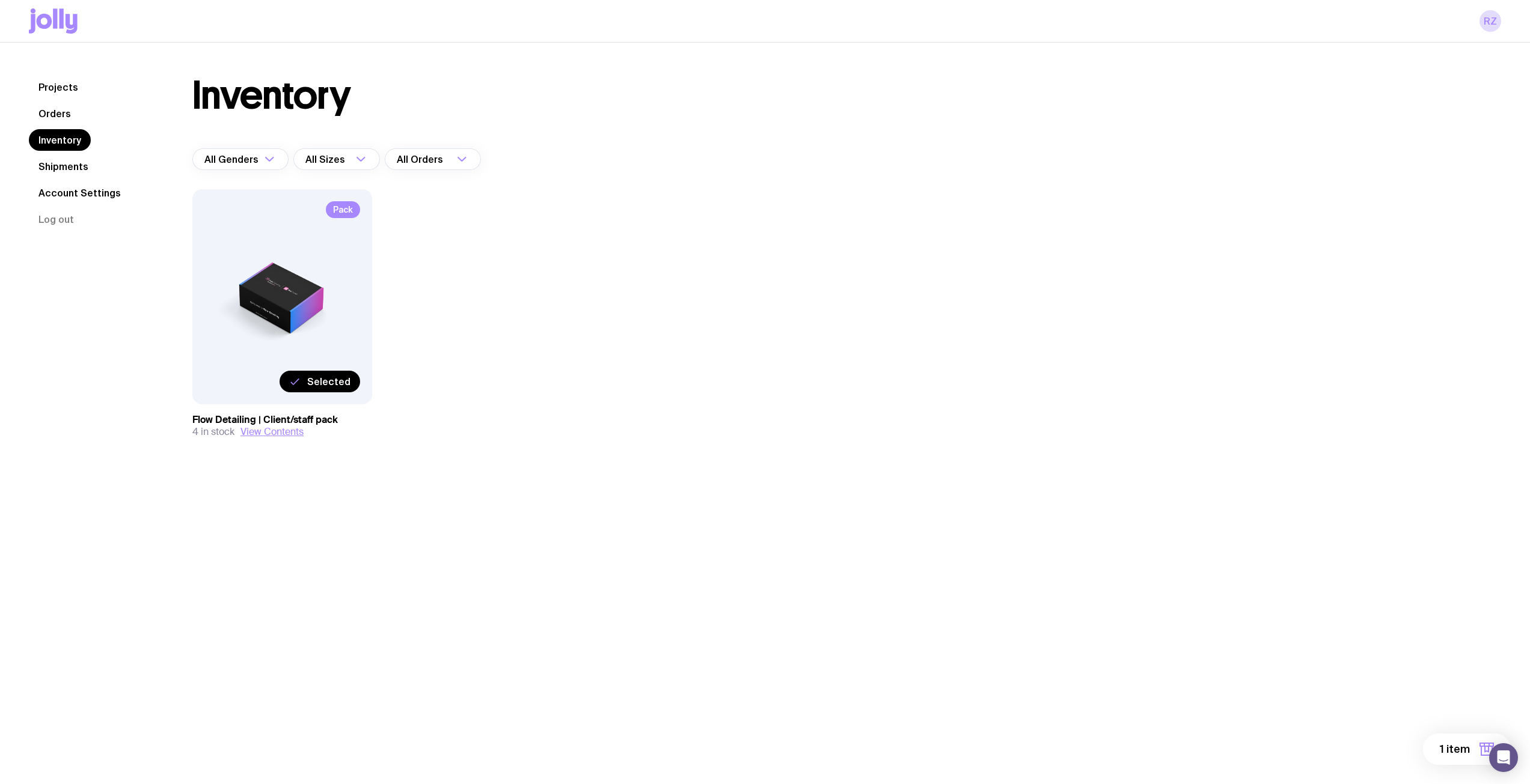
click at [1442, 746] on span "1 item" at bounding box center [1454, 749] width 30 height 15
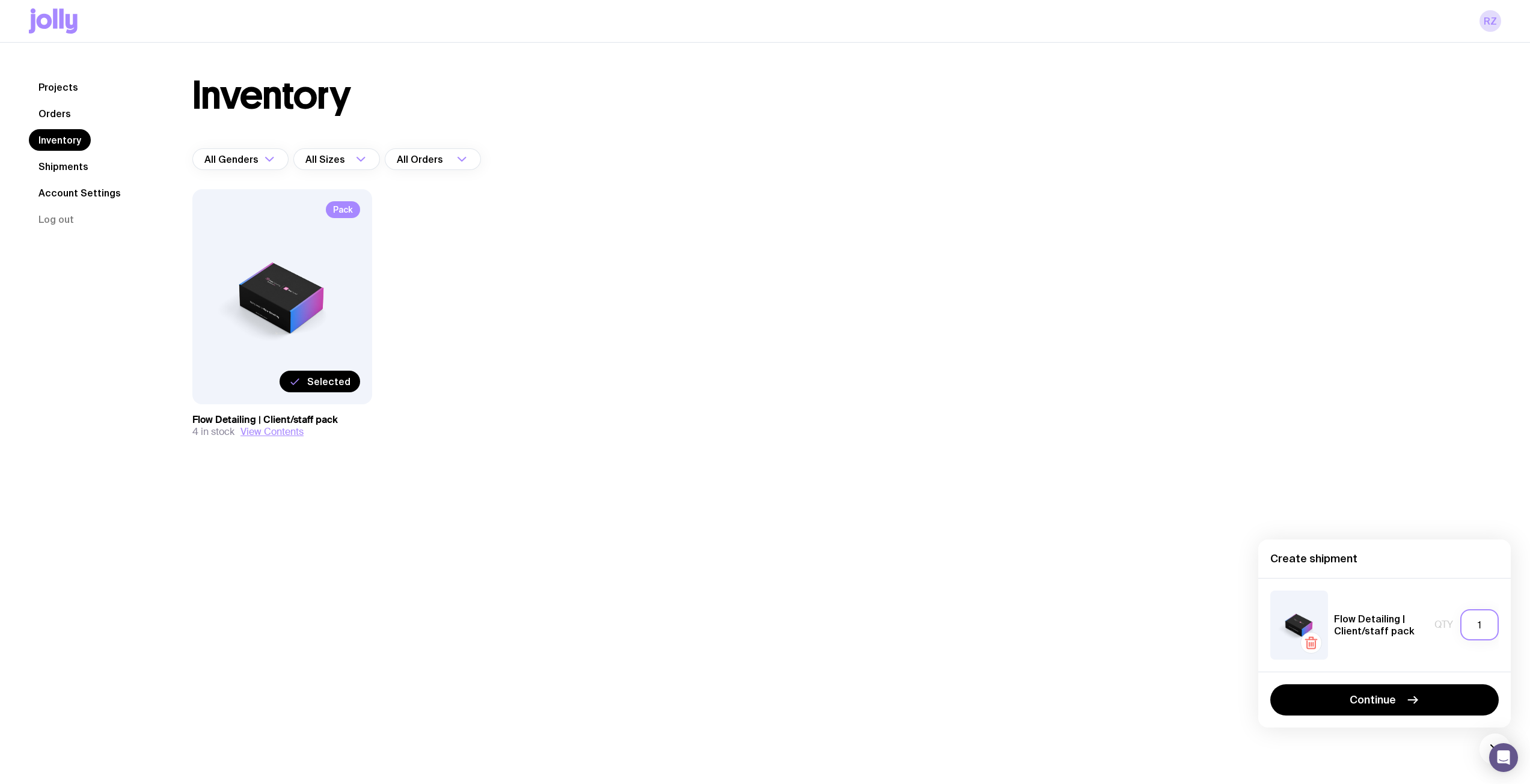
click at [1475, 626] on input "1" at bounding box center [1479, 625] width 38 height 31
type input "3"
click at [1415, 703] on icon "button" at bounding box center [1412, 700] width 15 height 15
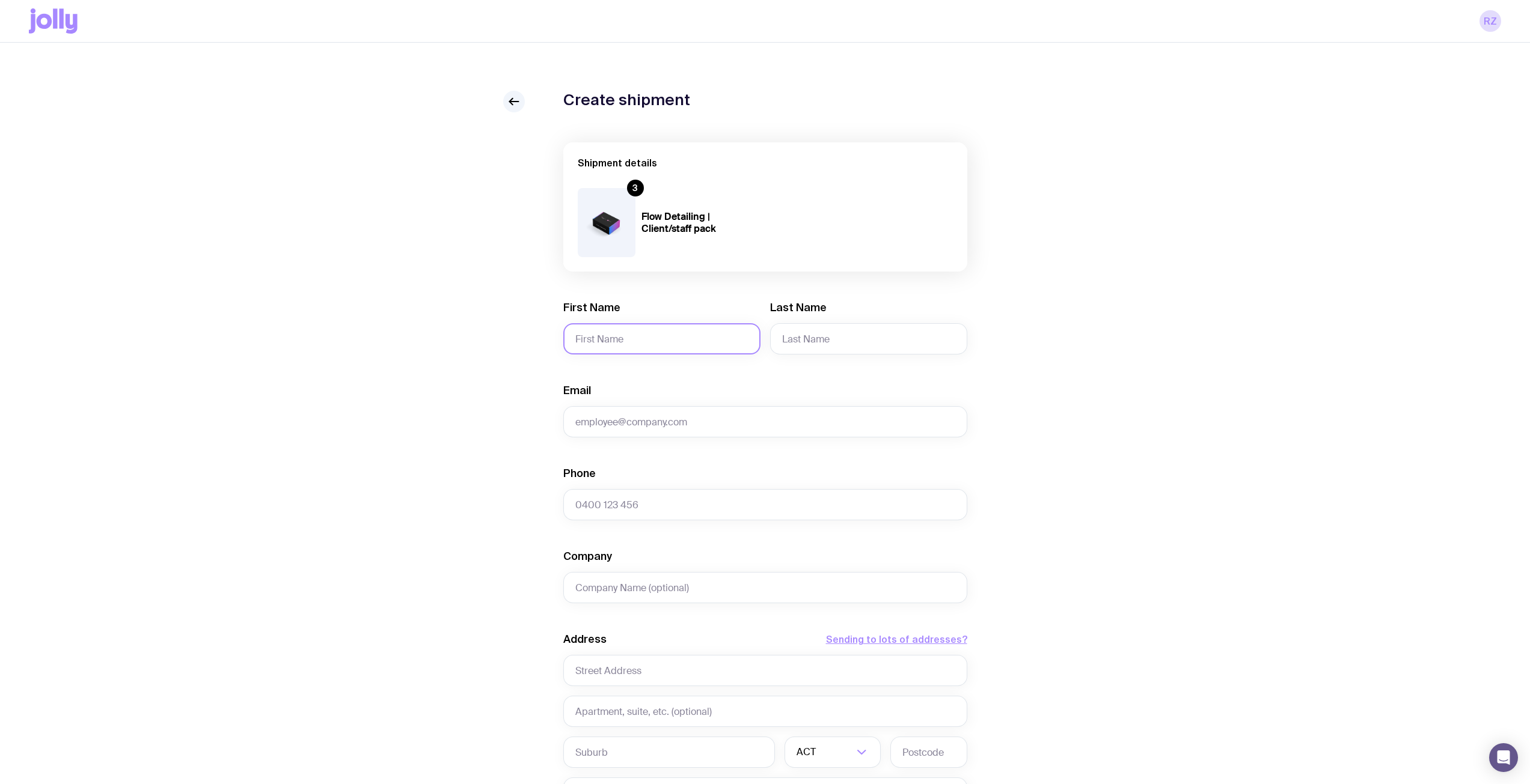
click at [662, 333] on input "First Name" at bounding box center [662, 339] width 197 height 31
type input "[PERSON_NAME]"
type input "T"
type input "Futcher"
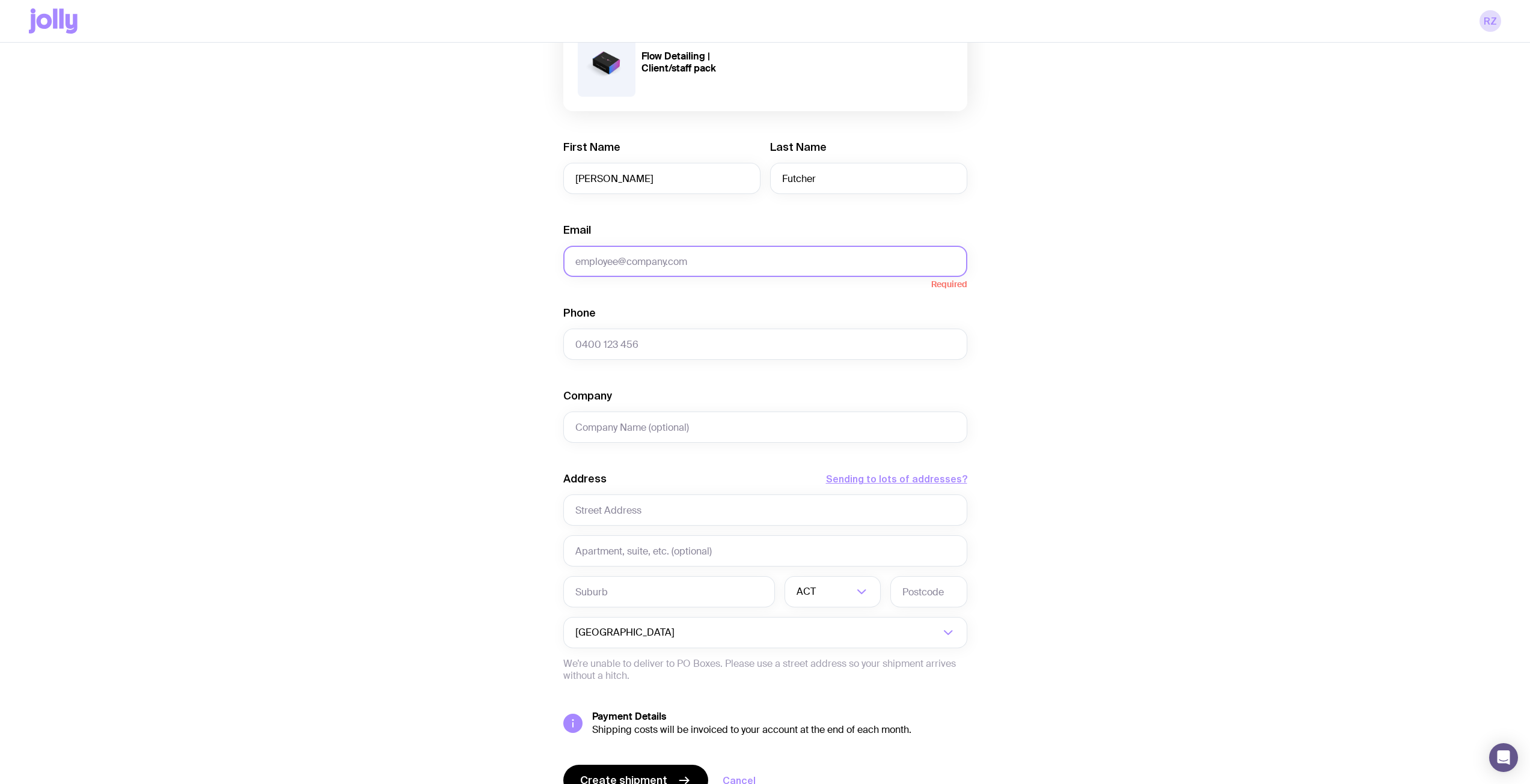
scroll to position [100, 0]
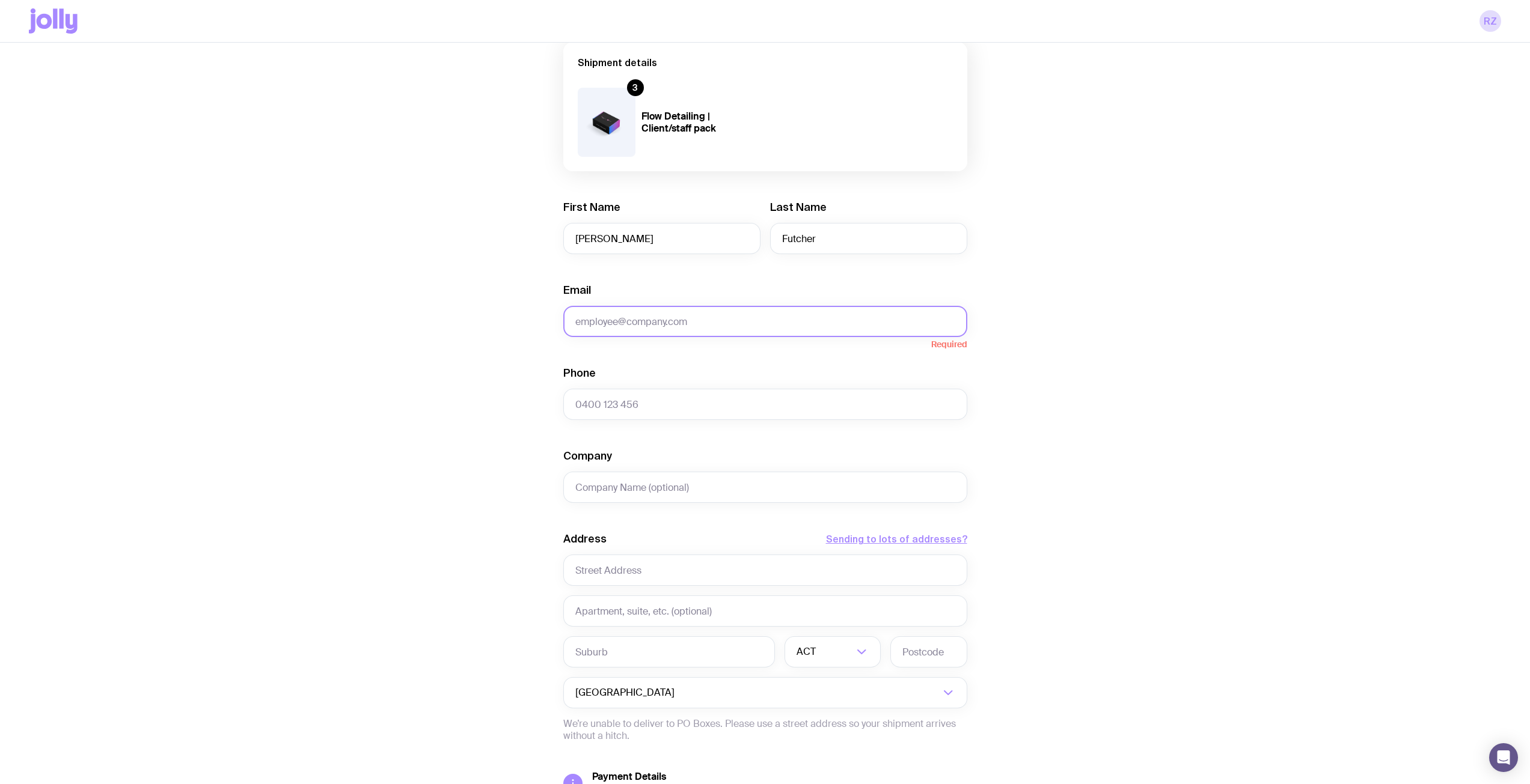
click at [826, 327] on input "Email" at bounding box center [765, 321] width 404 height 31
paste input "[PERSON_NAME][EMAIL_ADDRESS][PERSON_NAME][DOMAIN_NAME]"
type input "[PERSON_NAME][EMAIL_ADDRESS][PERSON_NAME][DOMAIN_NAME]"
click at [644, 397] on input "Phone" at bounding box center [765, 404] width 404 height 31
paste input "0415 296 615"
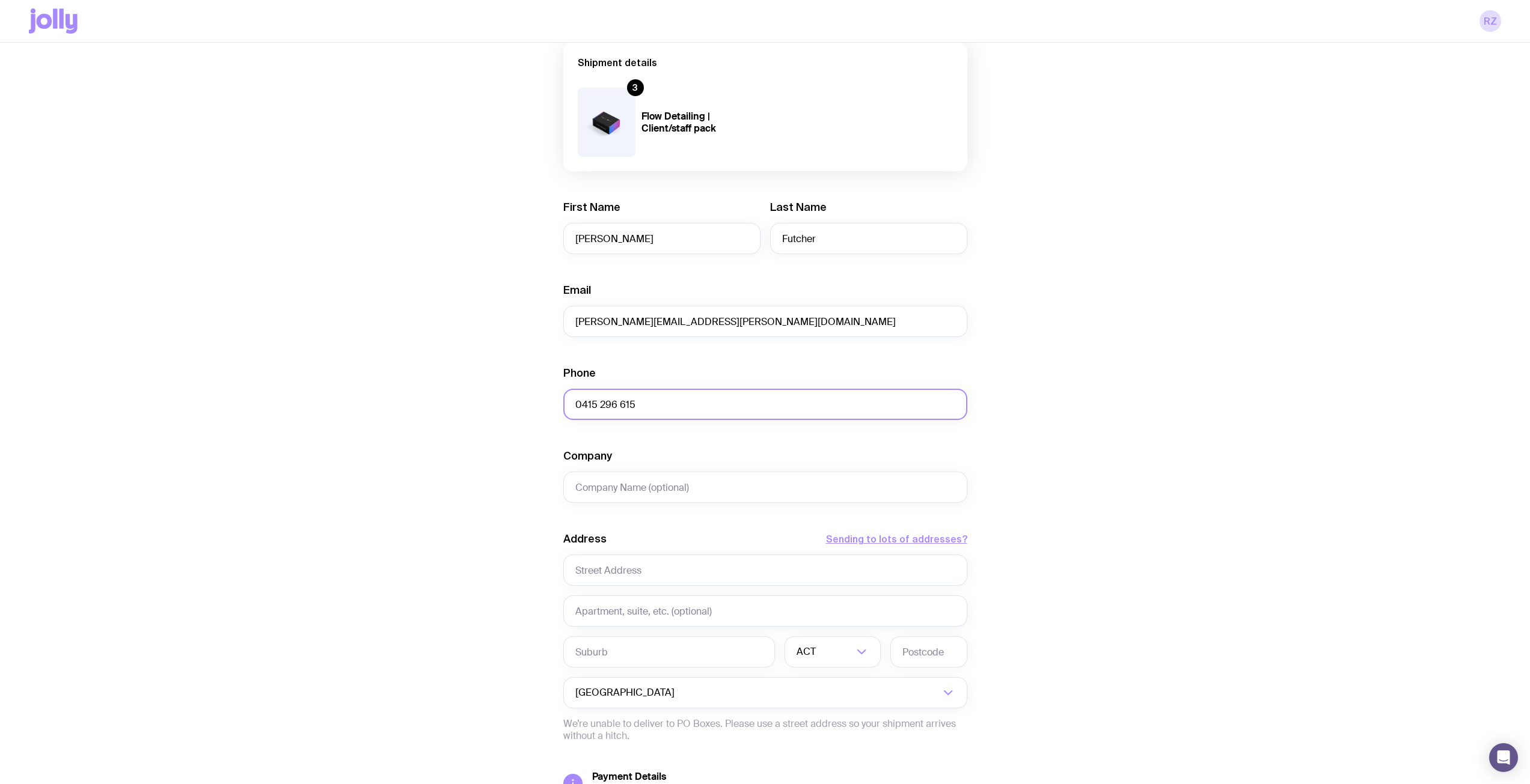
type input "0415 296 615"
type input "Bestbar"
click at [647, 568] on input "text" at bounding box center [765, 570] width 404 height 31
paste input "[STREET_ADDRESS]"
type input "[STREET_ADDRESS]"
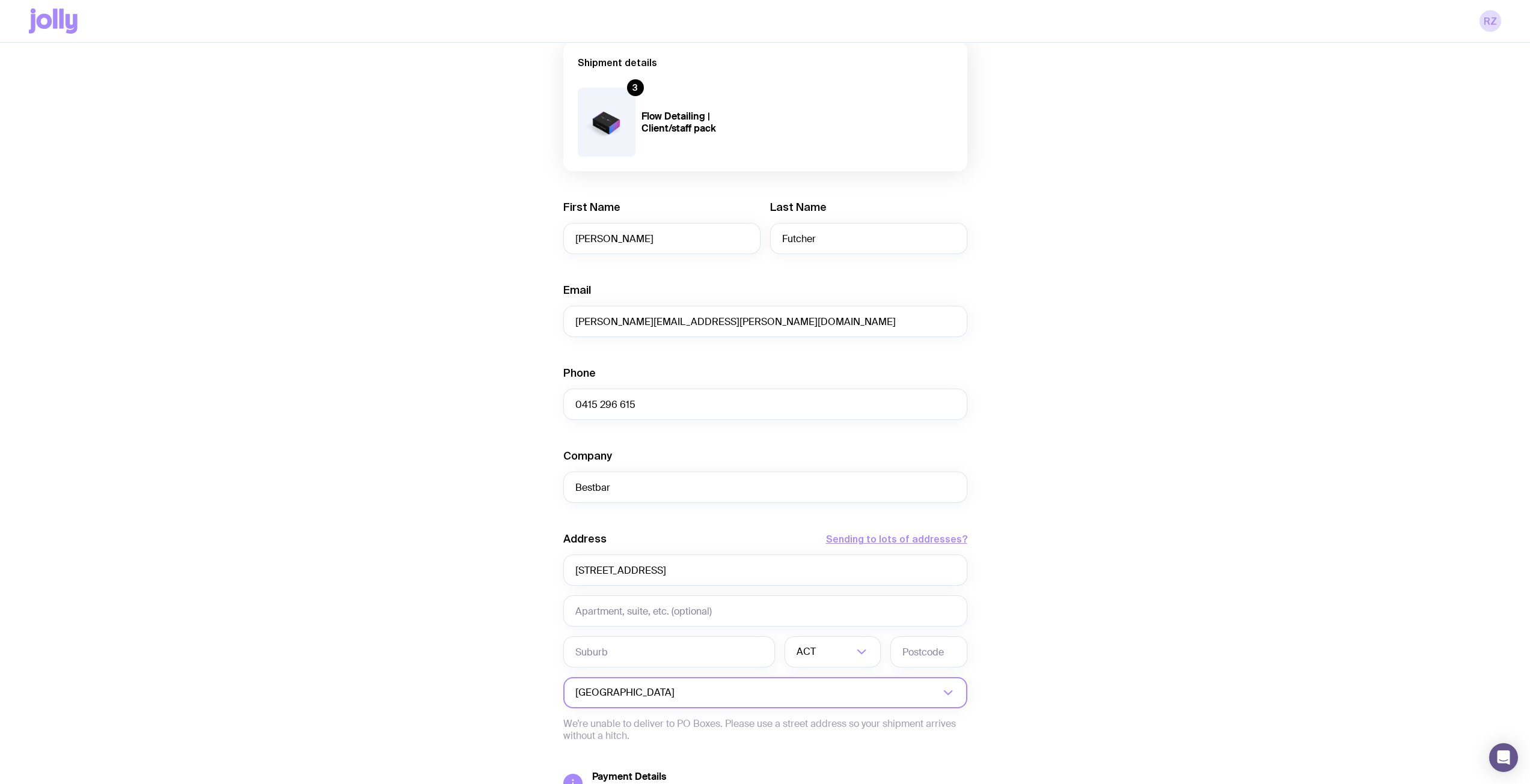
click at [612, 687] on div "[GEOGRAPHIC_DATA]" at bounding box center [752, 693] width 378 height 31
click at [618, 665] on input "text" at bounding box center [669, 652] width 212 height 31
paste input "[GEOGRAPHIC_DATA]"
type input "[GEOGRAPHIC_DATA]"
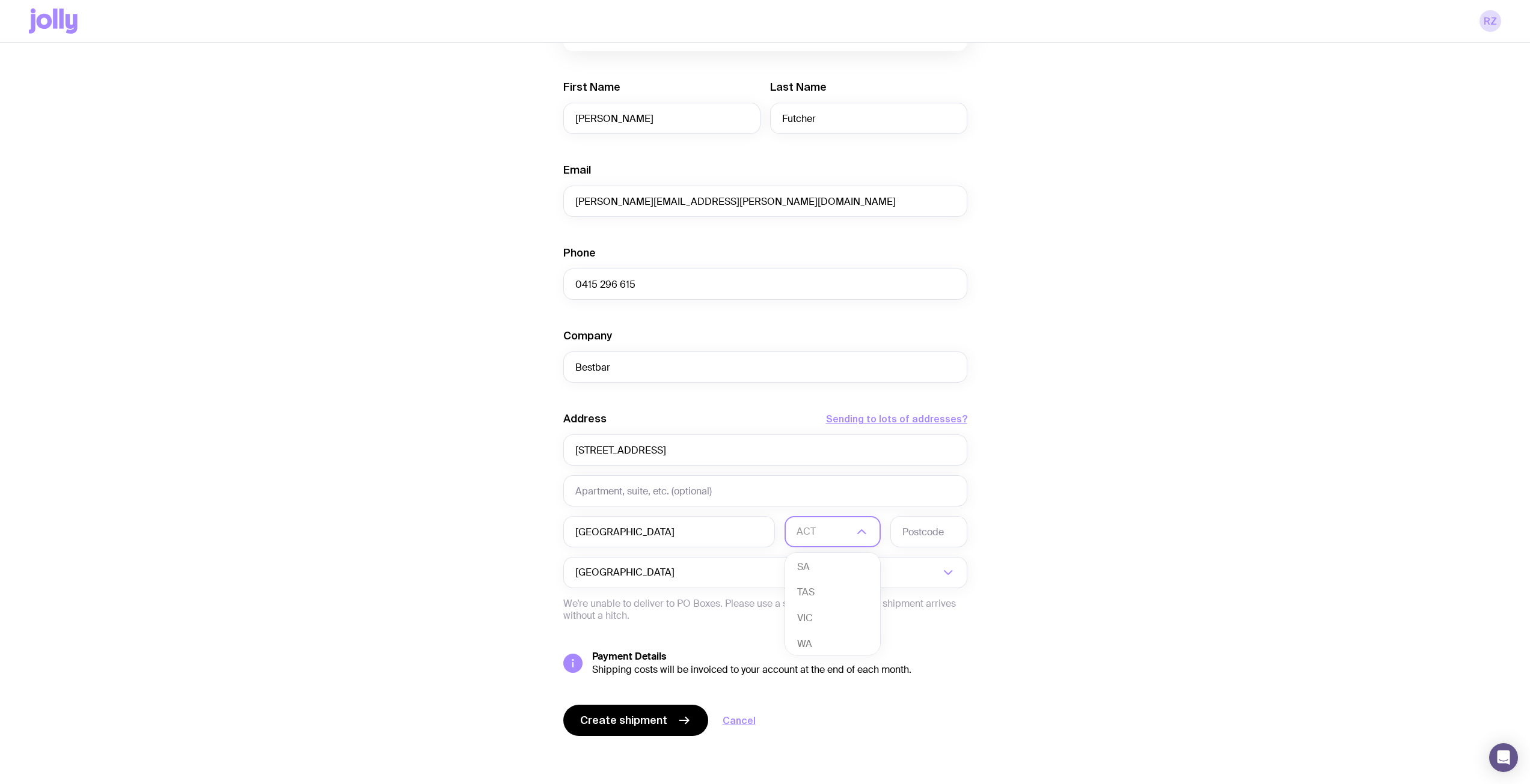
scroll to position [110, 0]
click at [815, 634] on li "WA" at bounding box center [832, 639] width 95 height 26
click at [930, 525] on input "text" at bounding box center [928, 531] width 77 height 31
type input "6168"
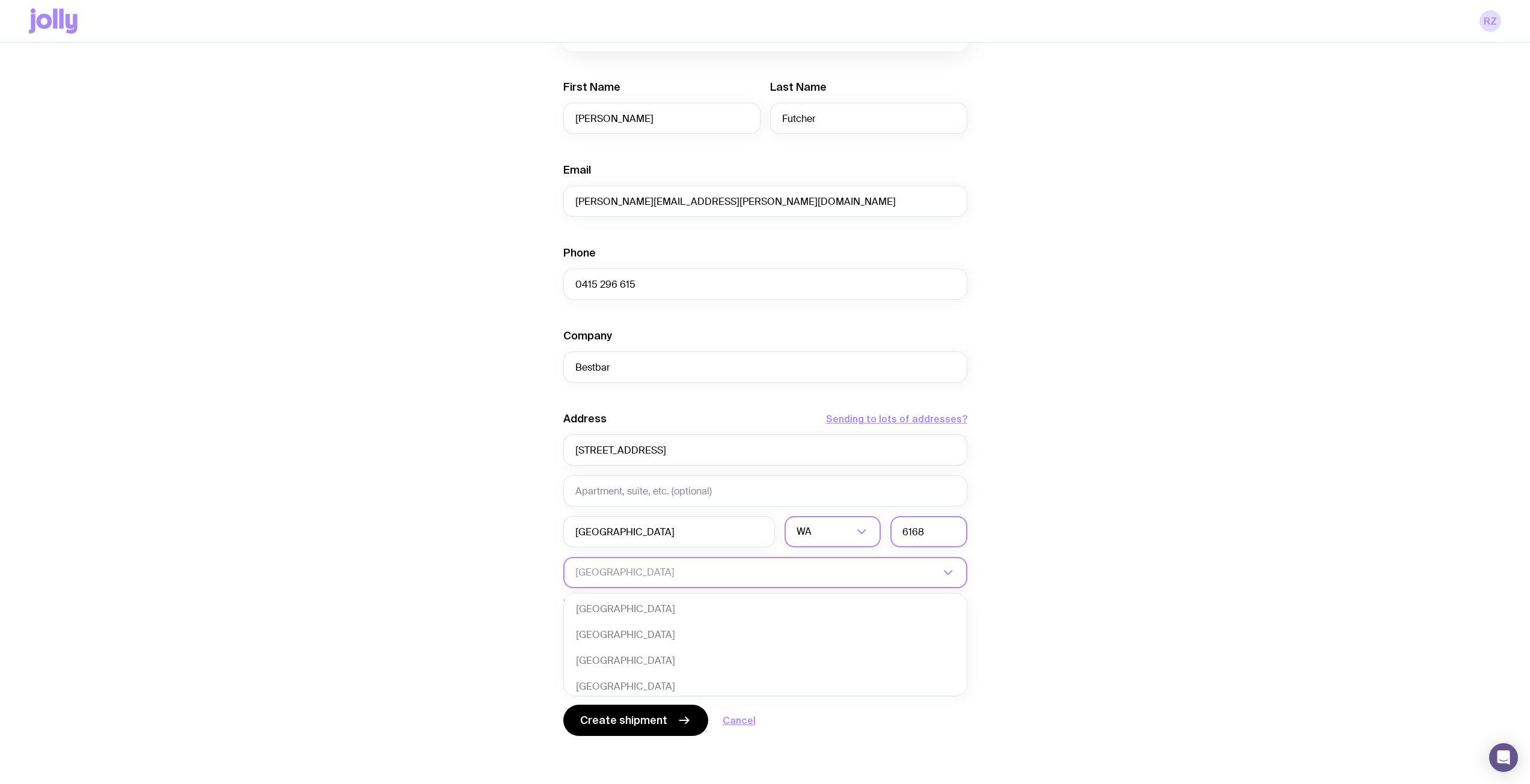
scroll to position [260, 0]
click at [1070, 483] on div "Create shipment Shipment details 3 Flow Detailing | Client/staff pack First Nam…" at bounding box center [765, 327] width 1472 height 914
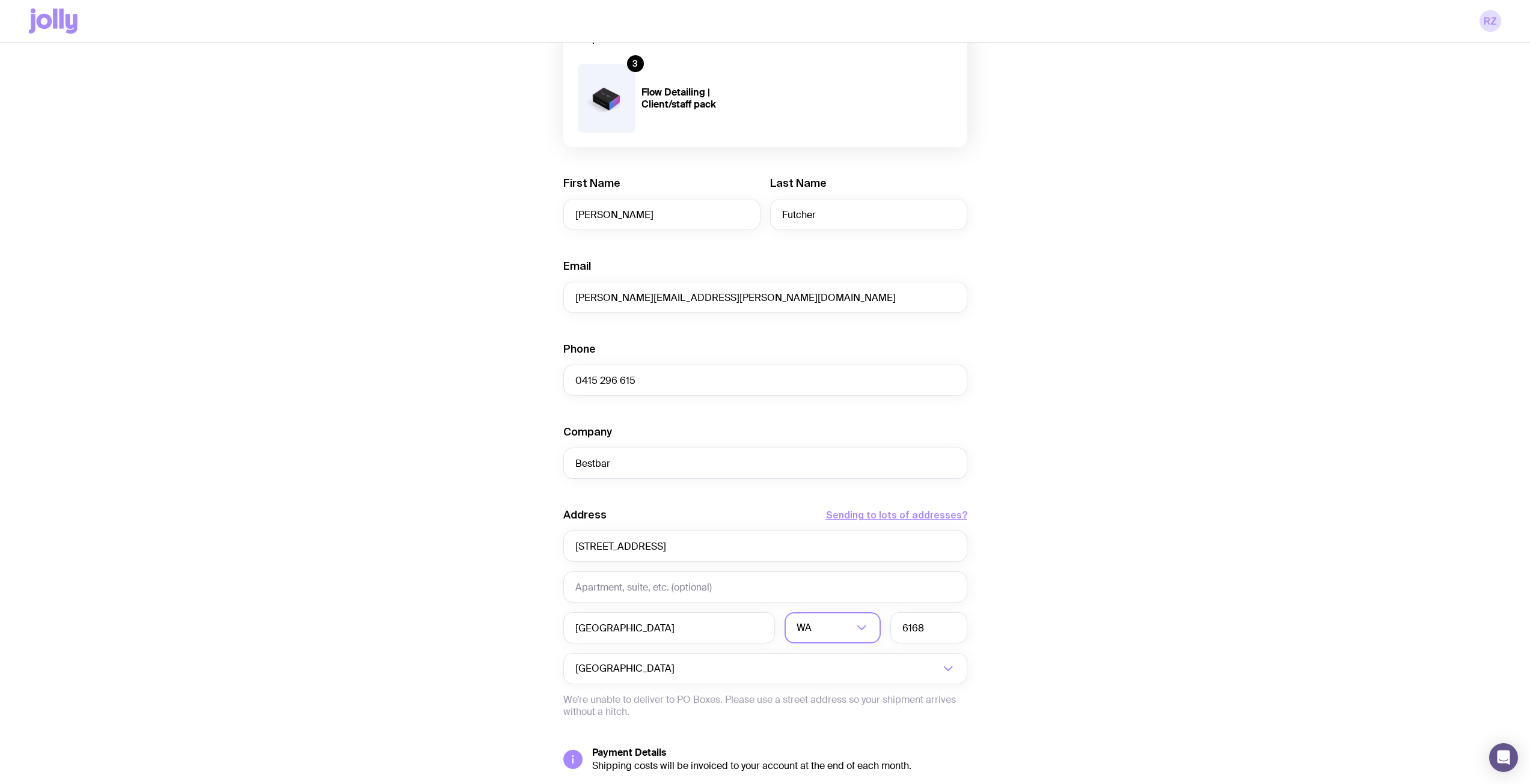
scroll to position [221, 0]
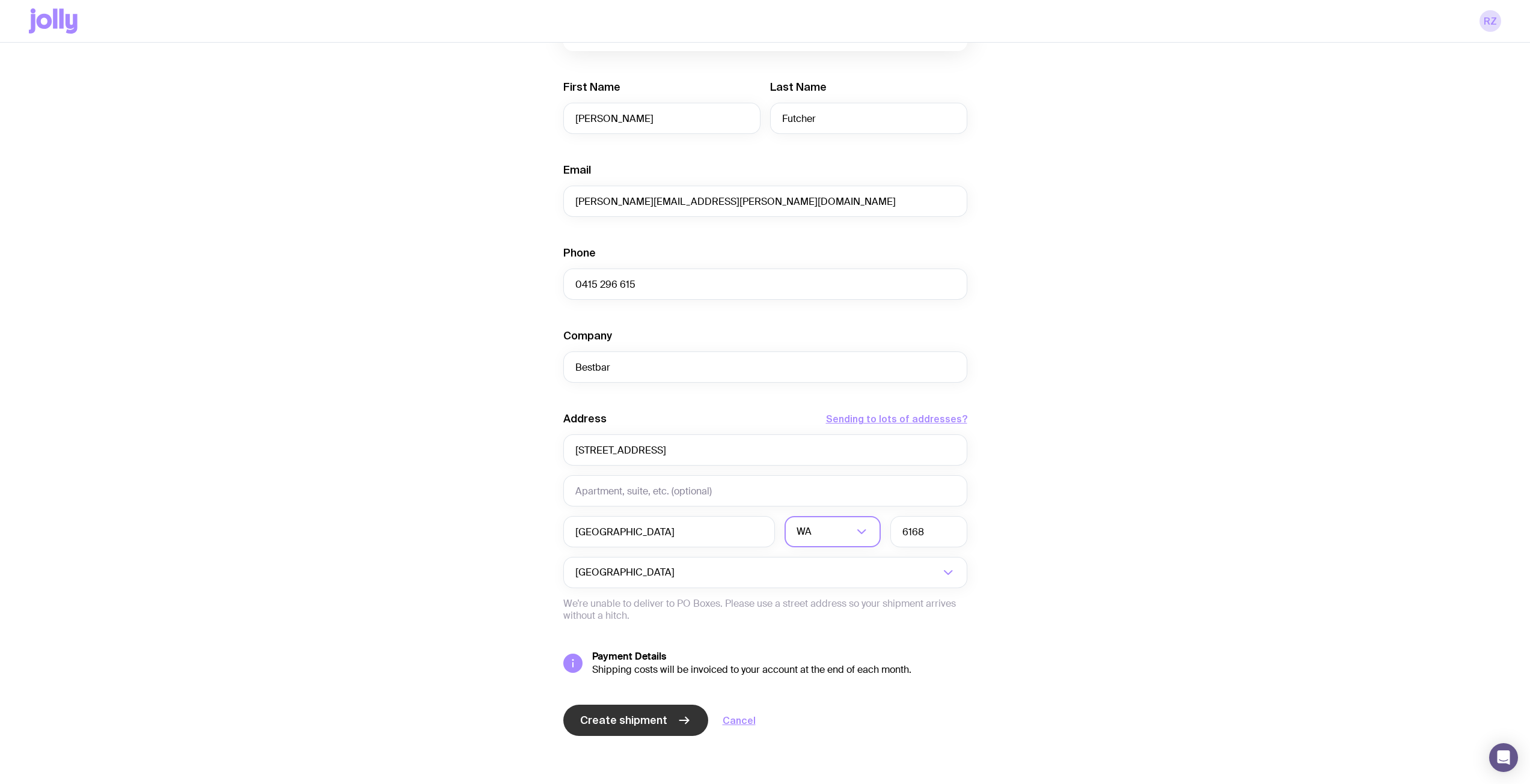
click at [642, 718] on span "Create shipment" at bounding box center [623, 720] width 87 height 15
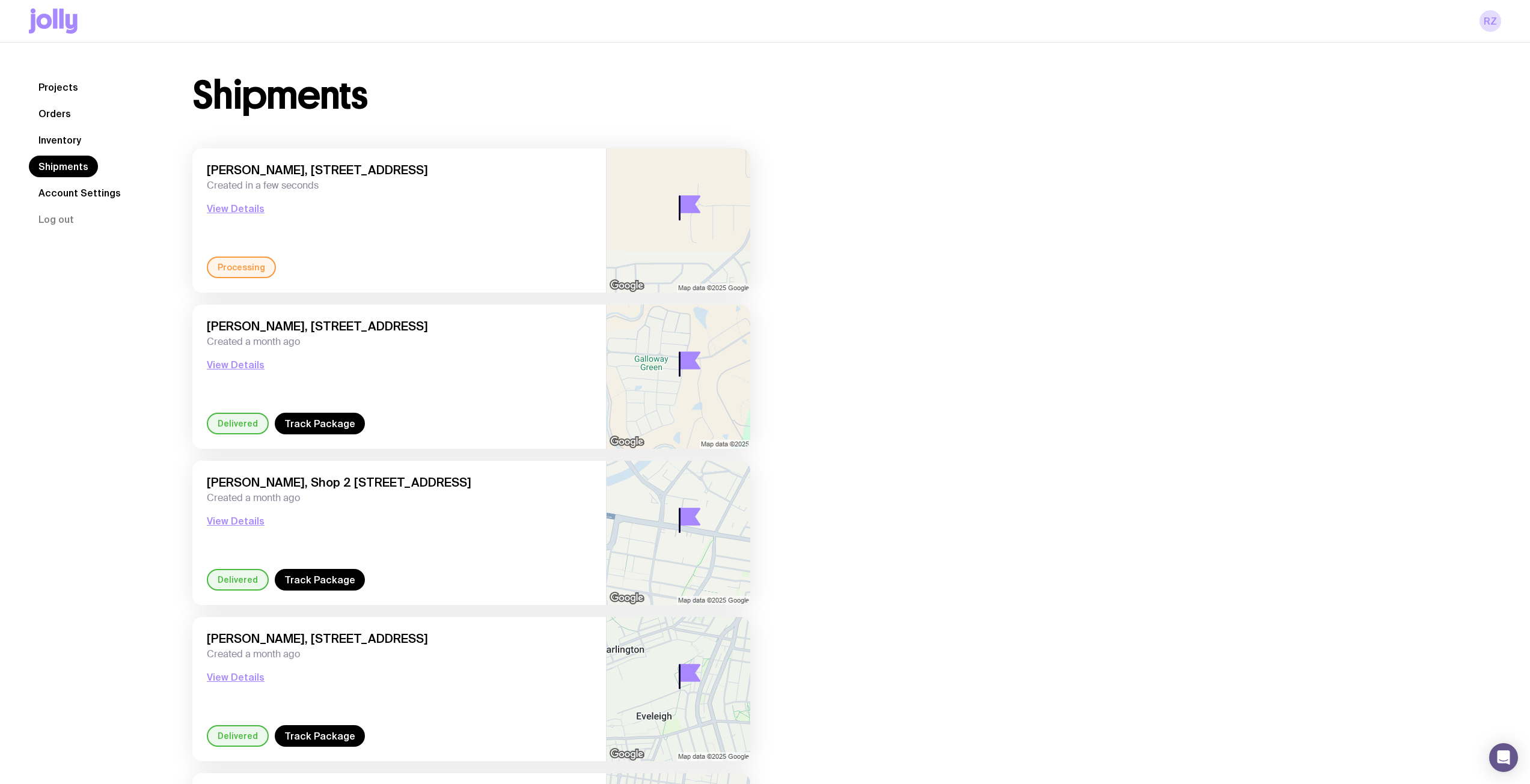
click at [60, 133] on link "Inventory" at bounding box center [59, 140] width 62 height 22
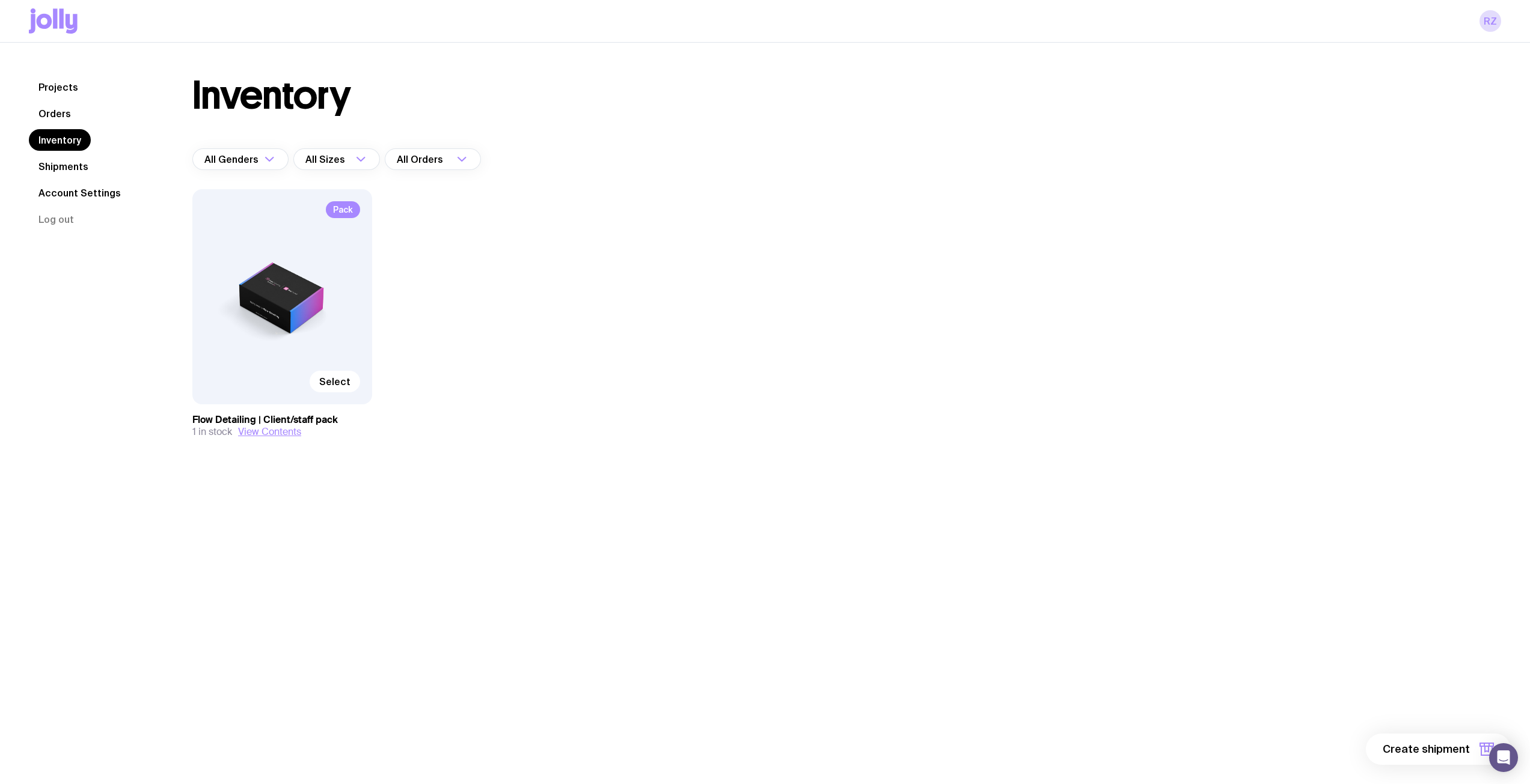
click at [43, 106] on link "Orders" at bounding box center [54, 113] width 51 height 22
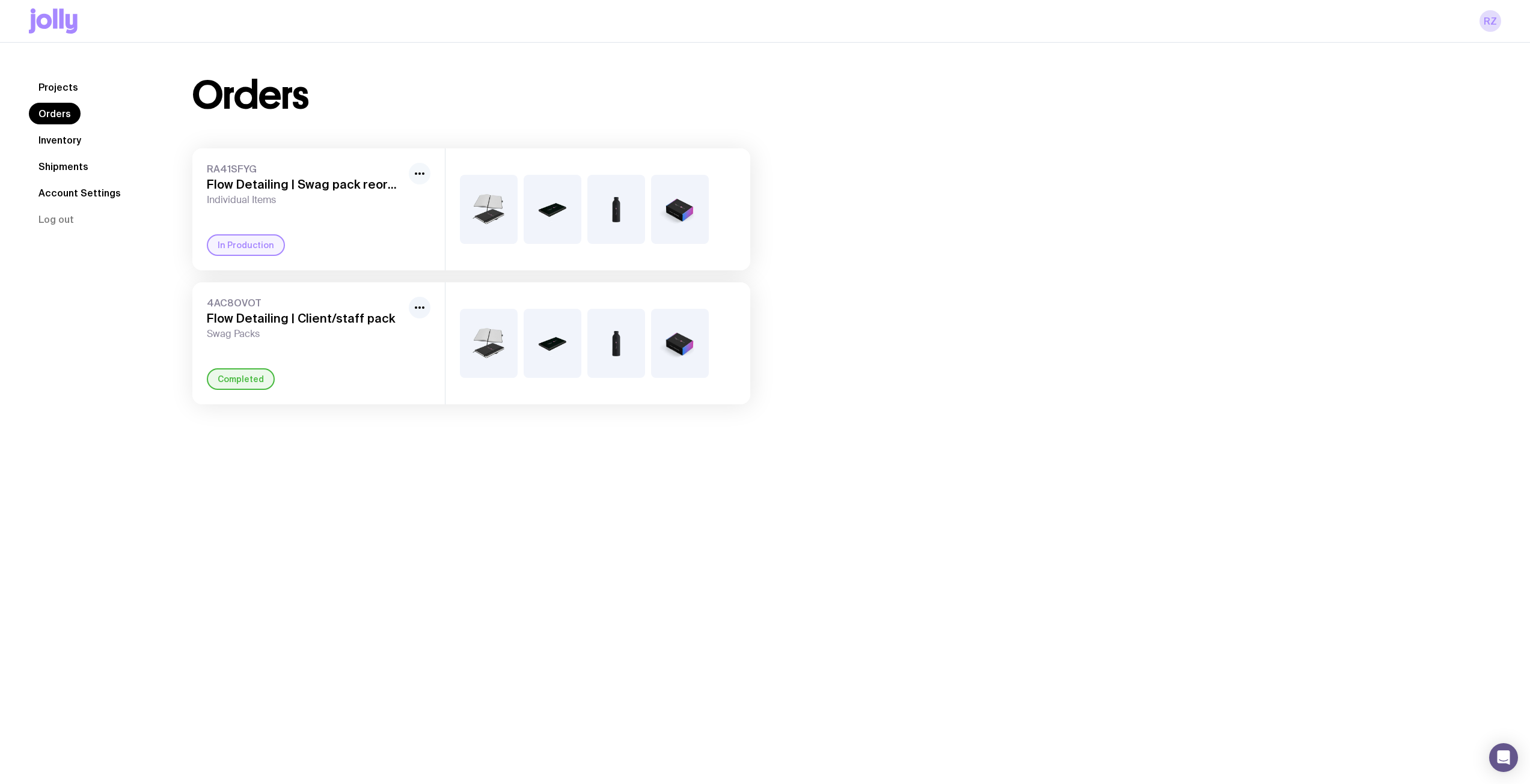
click at [425, 169] on icon "button" at bounding box center [420, 173] width 15 height 15
click at [342, 252] on div "In Production" at bounding box center [318, 245] width 223 height 22
click at [241, 177] on div "RA41SFYG Flow Detailing | Swag pack reorder Individual Items" at bounding box center [305, 184] width 197 height 43
click at [312, 220] on div "RA41SFYG Flow Detailing | Swag pack reorder Individual Items In Production" at bounding box center [318, 209] width 253 height 122
